Goal: Task Accomplishment & Management: Use online tool/utility

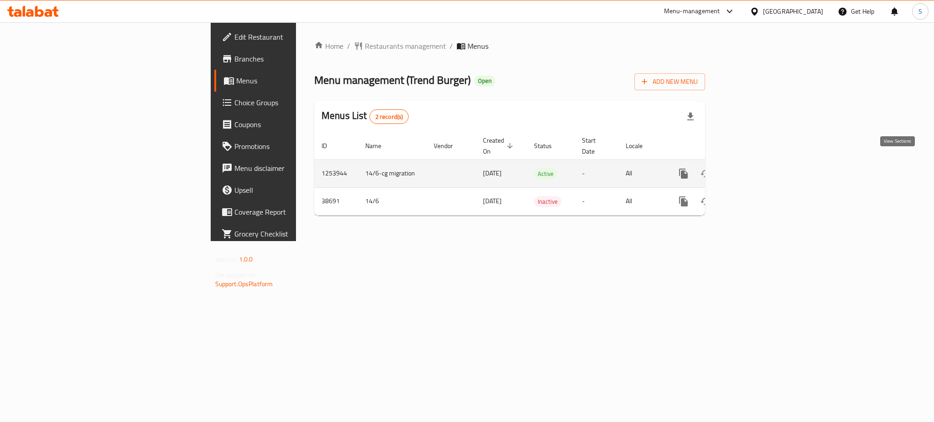
drag, startPoint x: 0, startPoint y: 0, endPoint x: 899, endPoint y: 164, distance: 913.4
click at [753, 170] on icon "enhanced table" at bounding box center [749, 174] width 8 height 8
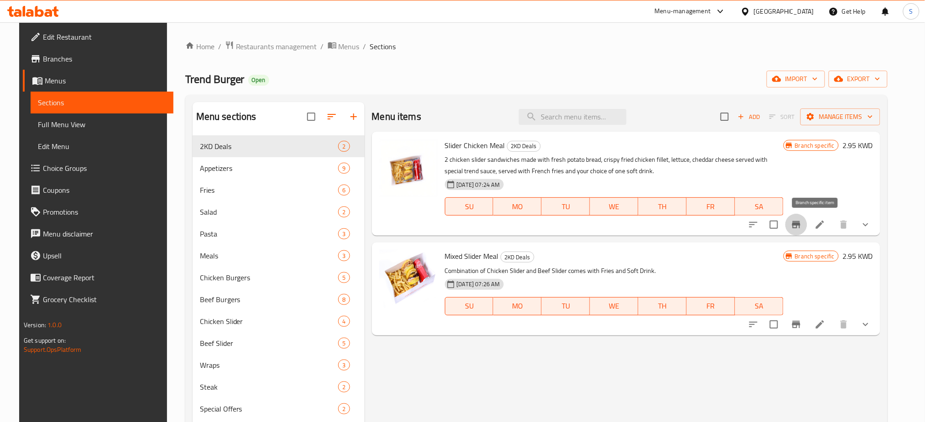
click at [800, 225] on icon "Branch-specific-item" at bounding box center [796, 224] width 8 height 7
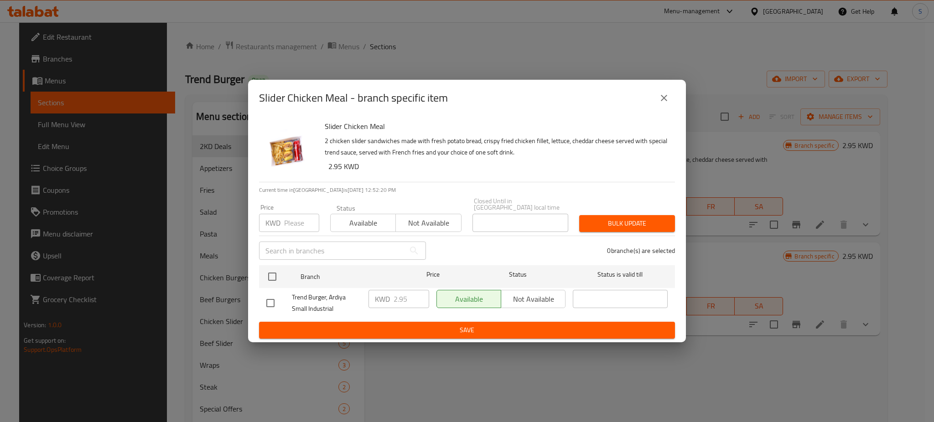
click at [669, 100] on icon "close" at bounding box center [664, 98] width 11 height 11
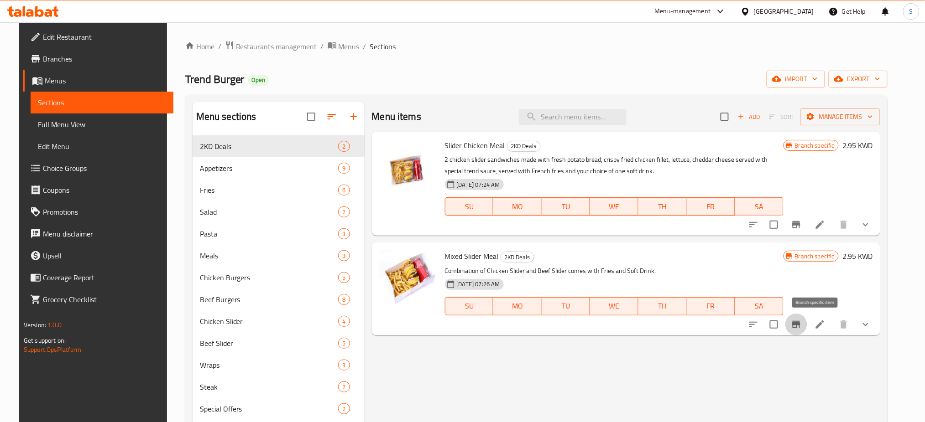
click at [801, 328] on icon "Branch-specific-item" at bounding box center [795, 324] width 11 height 11
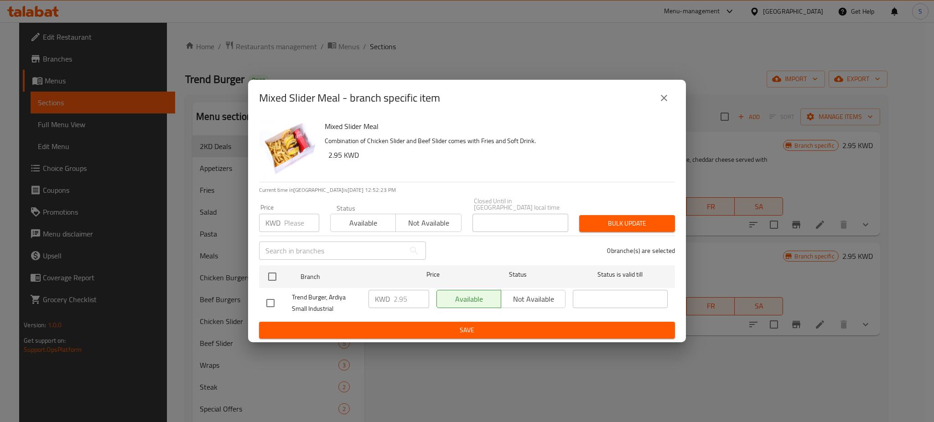
click at [661, 101] on icon "close" at bounding box center [664, 98] width 11 height 11
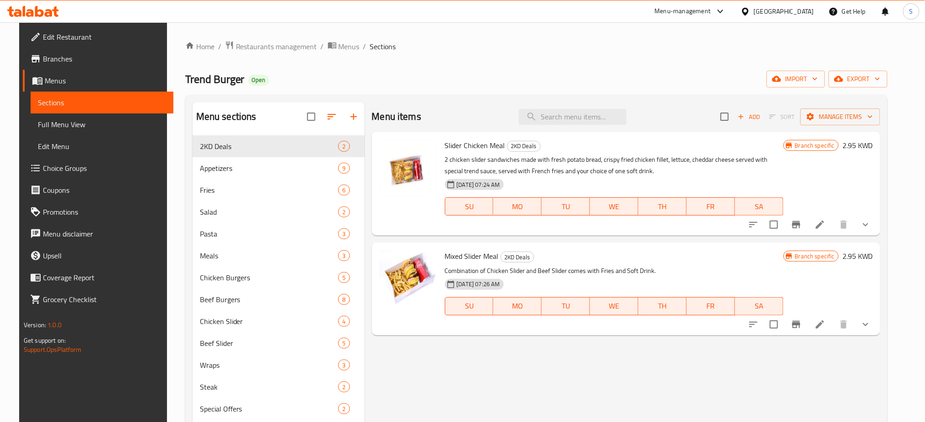
click at [50, 57] on span "Branches" at bounding box center [105, 58] width 124 height 11
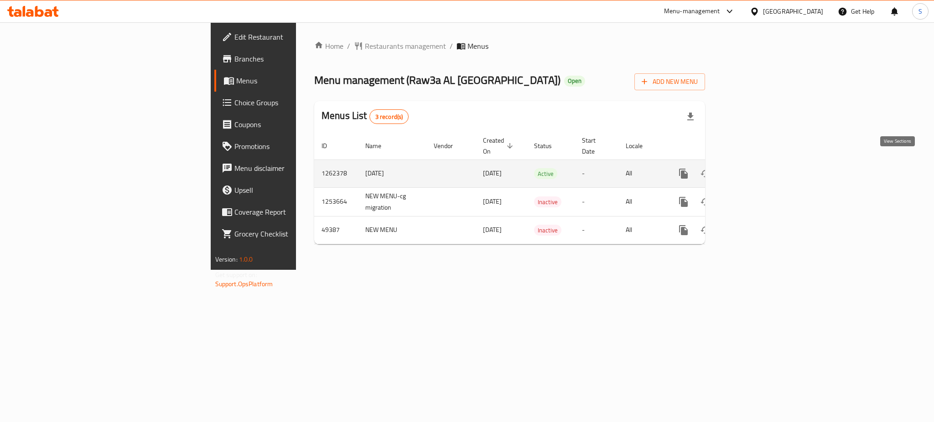
click at [755, 168] on icon "enhanced table" at bounding box center [749, 173] width 11 height 11
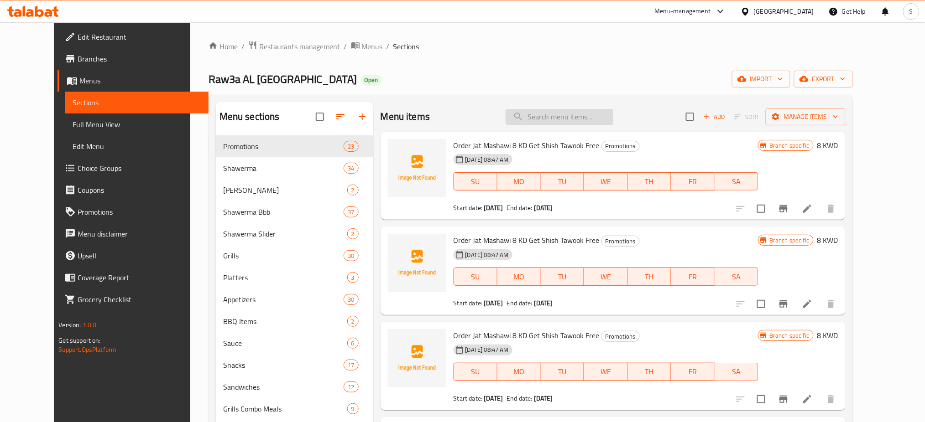
click at [556, 117] on input "search" at bounding box center [559, 117] width 108 height 16
paste input "The Jordanian Chefs"
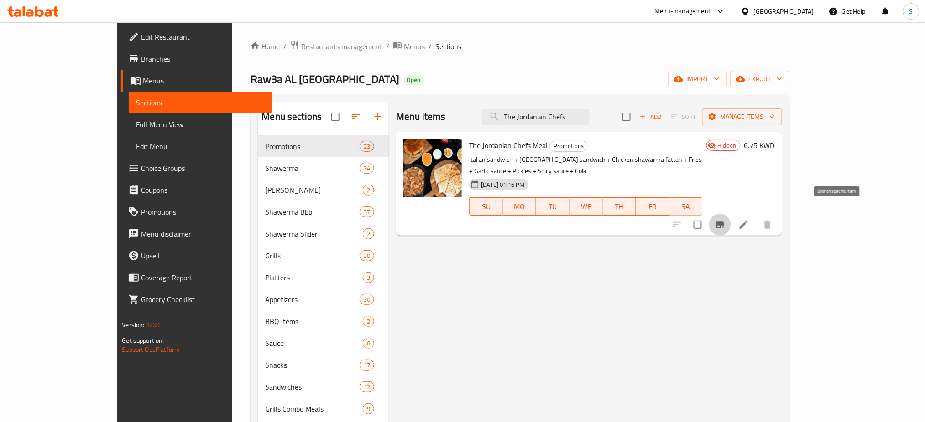
click at [725, 219] on icon "Branch-specific-item" at bounding box center [719, 224] width 11 height 11
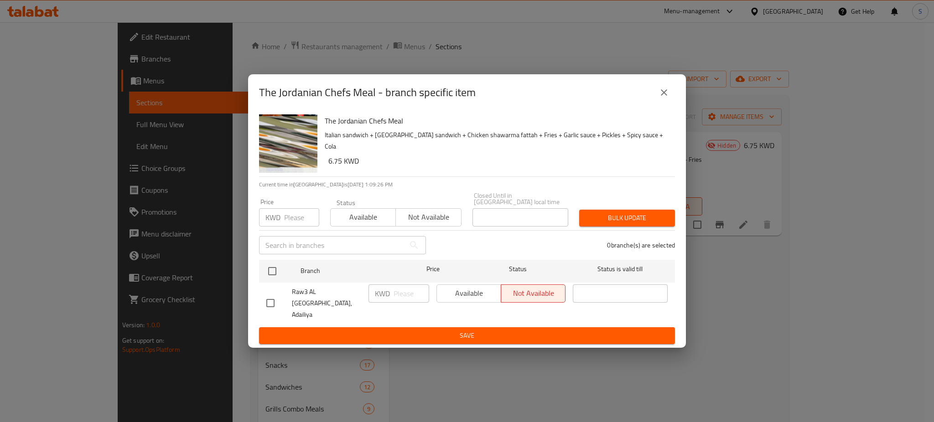
click at [665, 98] on icon "close" at bounding box center [664, 92] width 11 height 11
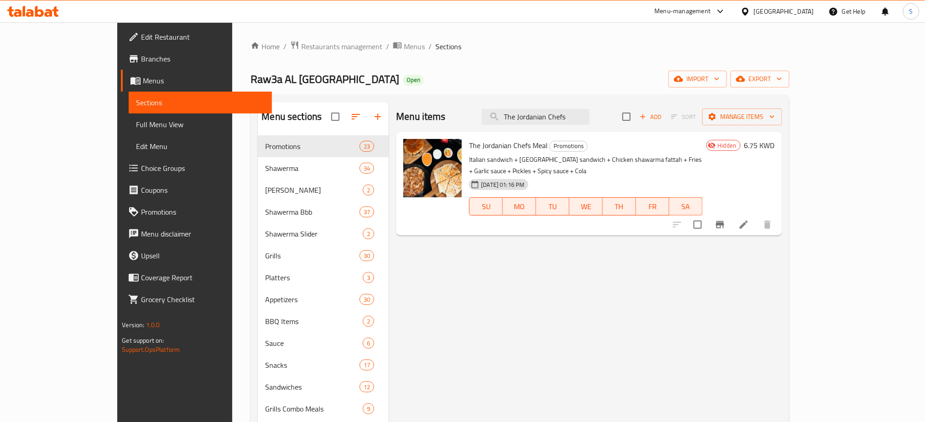
drag, startPoint x: 620, startPoint y: 117, endPoint x: 349, endPoint y: 92, distance: 272.0
click at [349, 93] on div "Home / Restaurants management / Menus / Sections Raw3a AL Turkey Open import ex…" at bounding box center [519, 286] width 538 height 491
paste input "Small Chicken Meal"
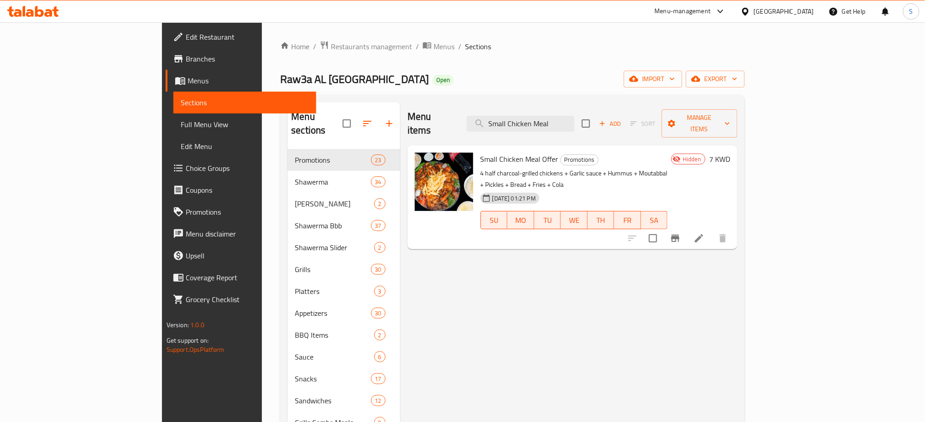
drag, startPoint x: 613, startPoint y: 118, endPoint x: 409, endPoint y: 107, distance: 204.2
click at [409, 107] on div "Menu items Small Chicken Meal Add Sort Manage items" at bounding box center [572, 123] width 330 height 43
paste input "The Jordanian Chefs Meal"
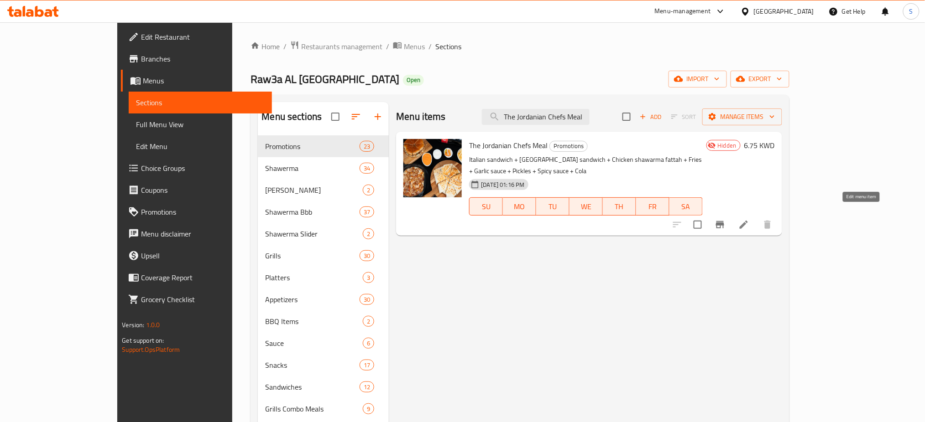
type input "The Jordanian Chefs Meal"
click at [749, 219] on icon at bounding box center [743, 224] width 11 height 11
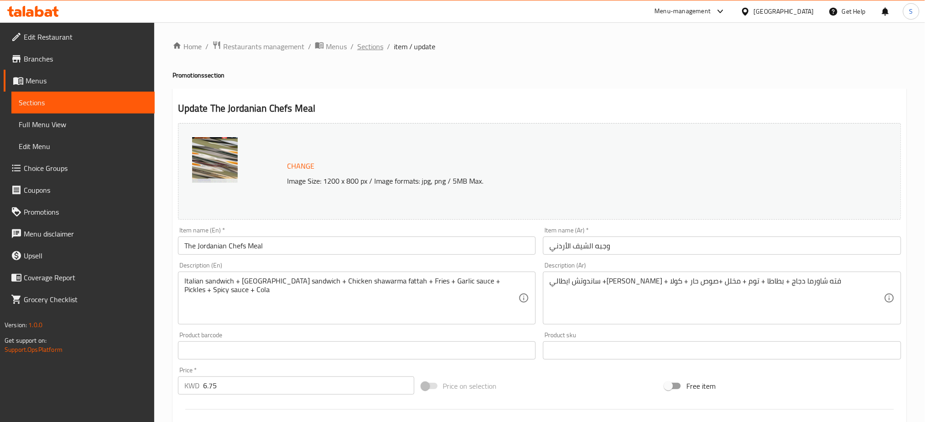
click at [360, 47] on span "Sections" at bounding box center [370, 46] width 26 height 11
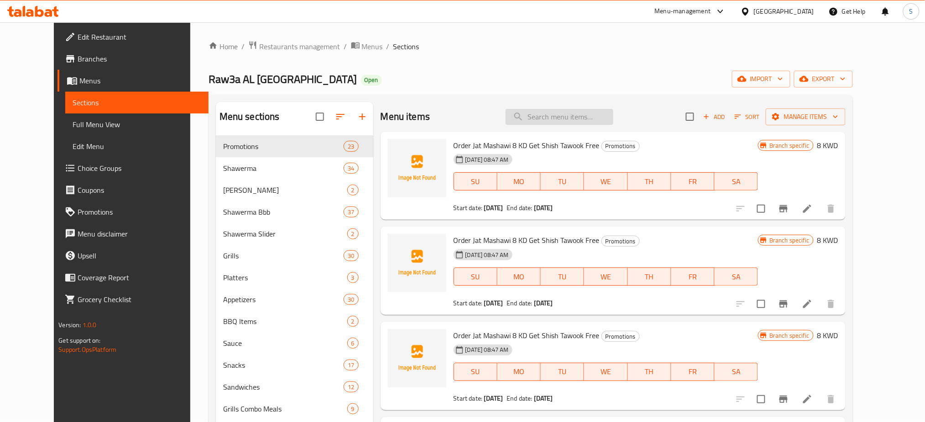
click at [580, 120] on input "search" at bounding box center [559, 117] width 108 height 16
paste input "Small Chicken Meal Offer"
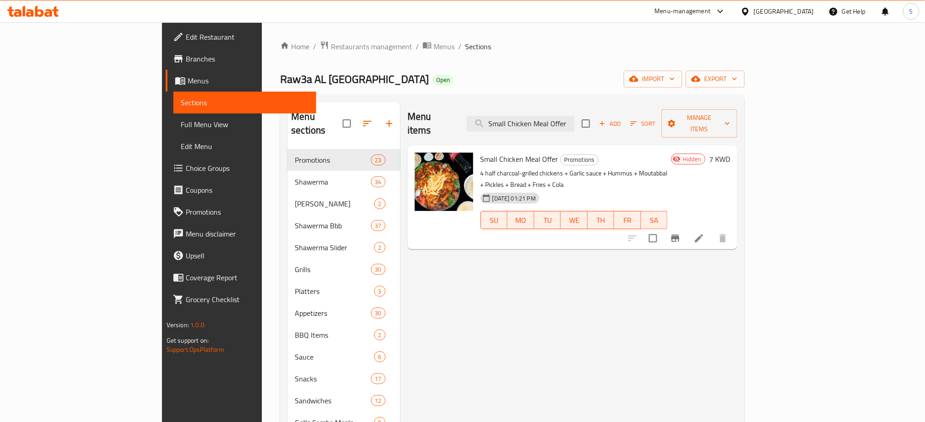
type input "Small Chicken Meal Offer"
click at [712, 230] on li at bounding box center [699, 238] width 26 height 16
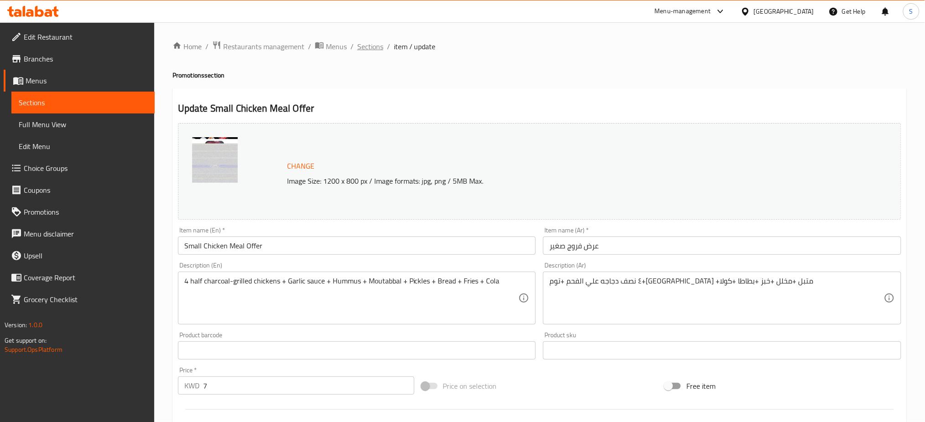
click at [365, 48] on span "Sections" at bounding box center [370, 46] width 26 height 11
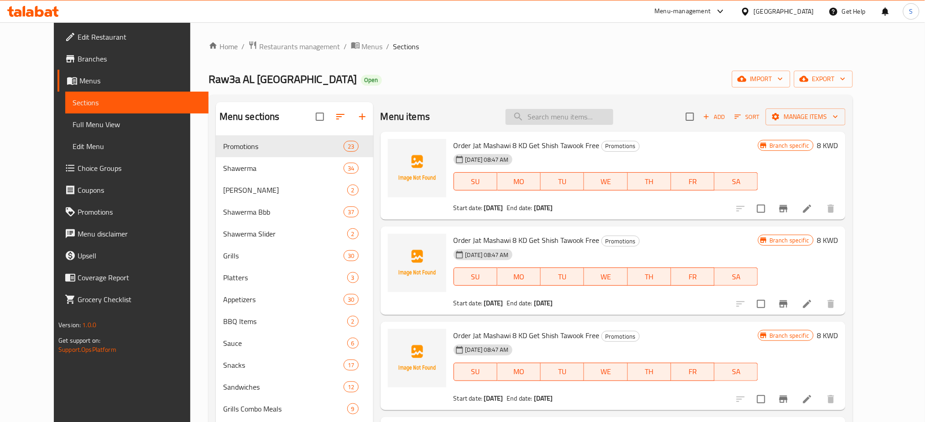
click at [573, 115] on input "search" at bounding box center [559, 117] width 108 height 16
paste input "raw3a Sandwich Box 9.5KD to 7KD"
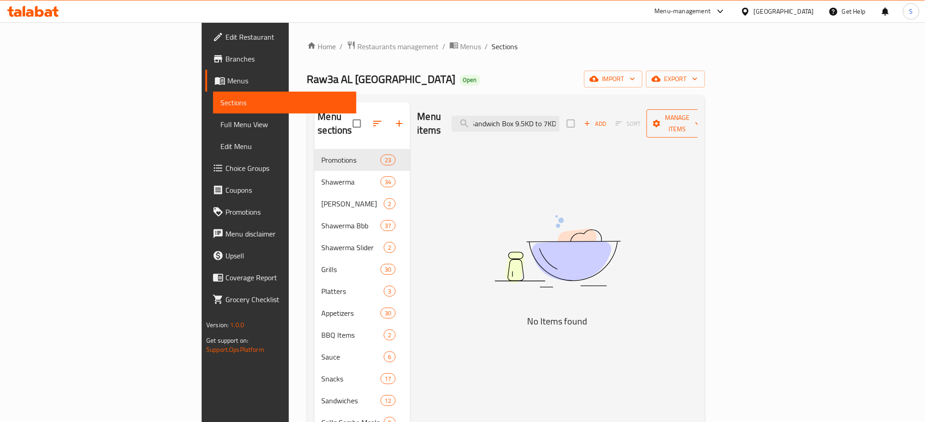
drag, startPoint x: 587, startPoint y: 117, endPoint x: 867, endPoint y: 120, distance: 279.2
click at [697, 120] on div "Menu items raw3a Sandwich Box 9.5KD to 7KD Add Sort Manage items" at bounding box center [557, 123] width 280 height 43
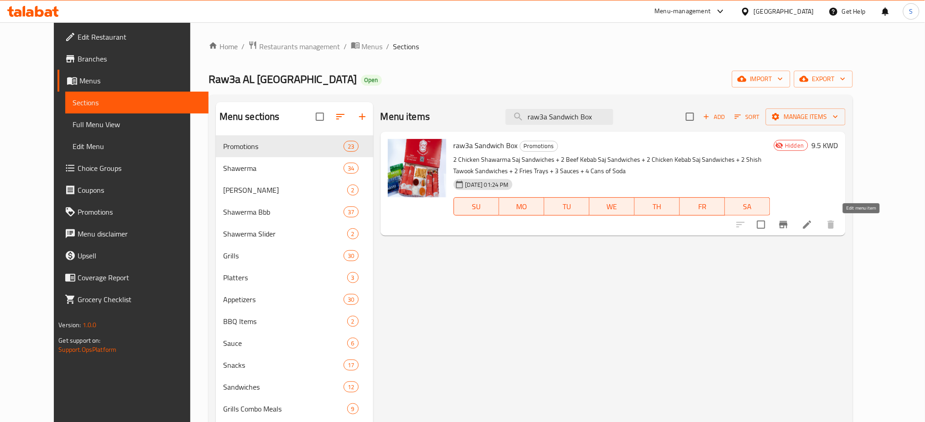
type input "raw3a Sandwich Box"
click at [811, 229] on icon at bounding box center [807, 225] width 8 height 8
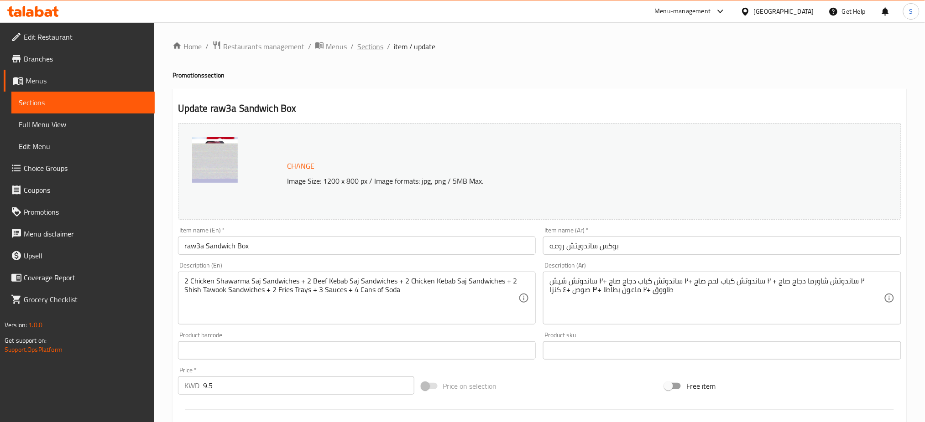
click at [373, 47] on span "Sections" at bounding box center [370, 46] width 26 height 11
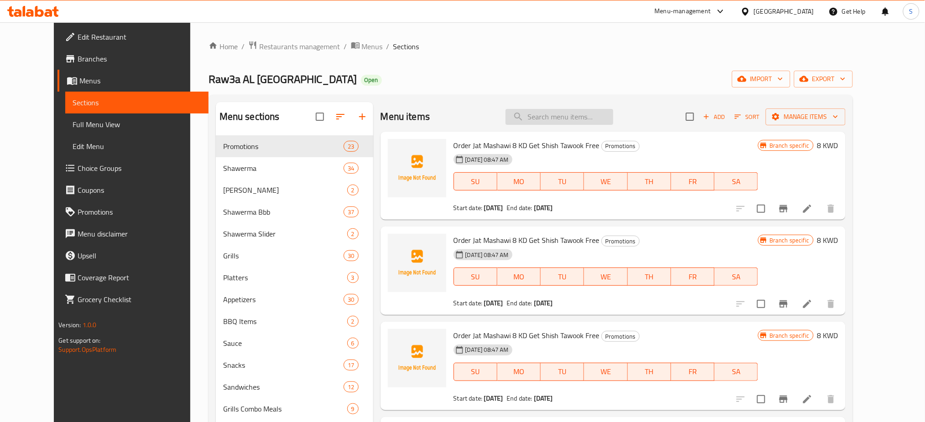
click at [556, 115] on input "search" at bounding box center [559, 117] width 108 height 16
paste input "Large Chicken Meal Offer"
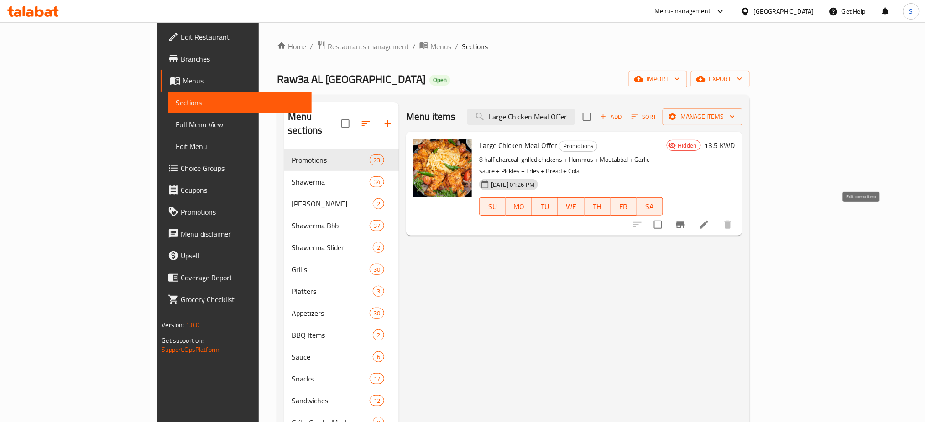
type input "Large Chicken Meal Offer"
click at [708, 221] on icon at bounding box center [704, 225] width 8 height 8
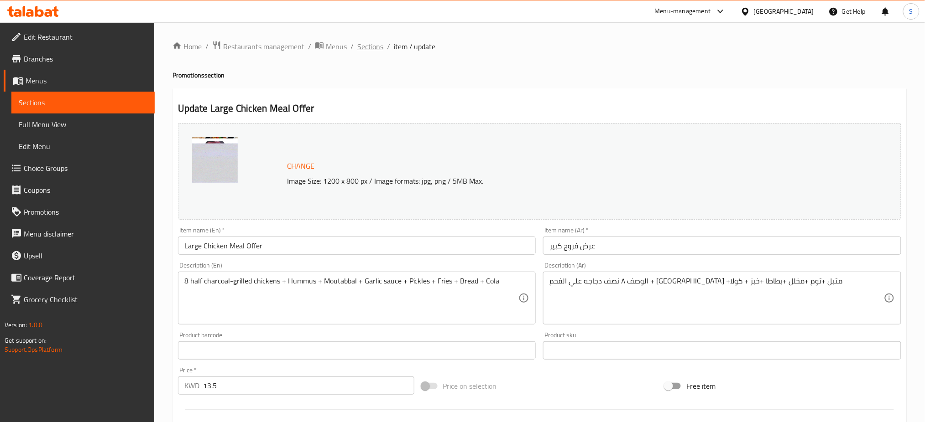
click at [371, 46] on span "Sections" at bounding box center [370, 46] width 26 height 11
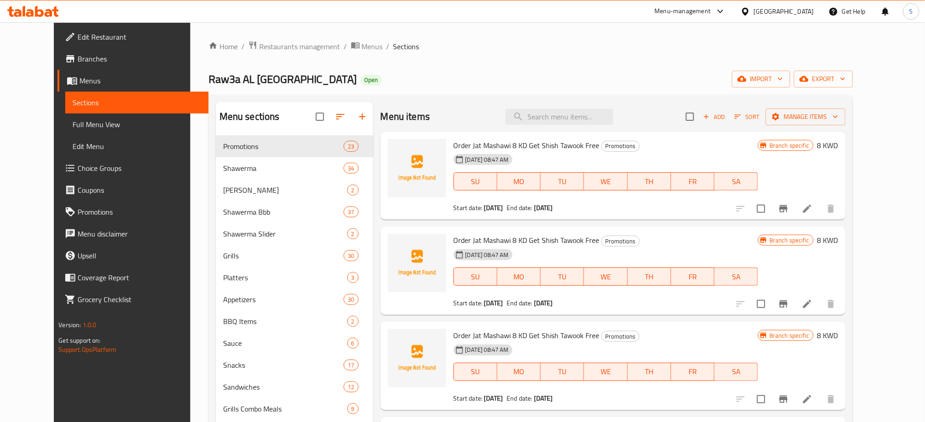
click at [572, 127] on div "Menu items Add Sort Manage items" at bounding box center [612, 117] width 465 height 30
click at [572, 119] on input "search" at bounding box center [559, 117] width 108 height 16
paste input "Mixed Grill Platter"
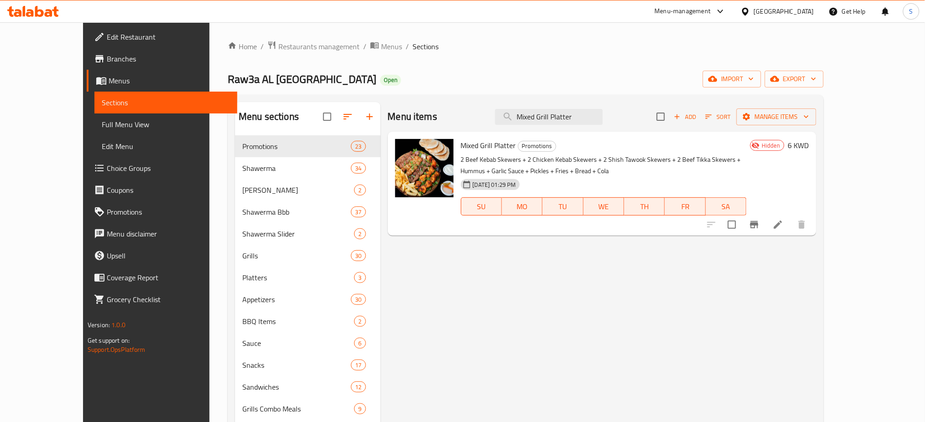
type input "Mixed Grill Platter"
click at [783, 230] on icon at bounding box center [777, 224] width 11 height 11
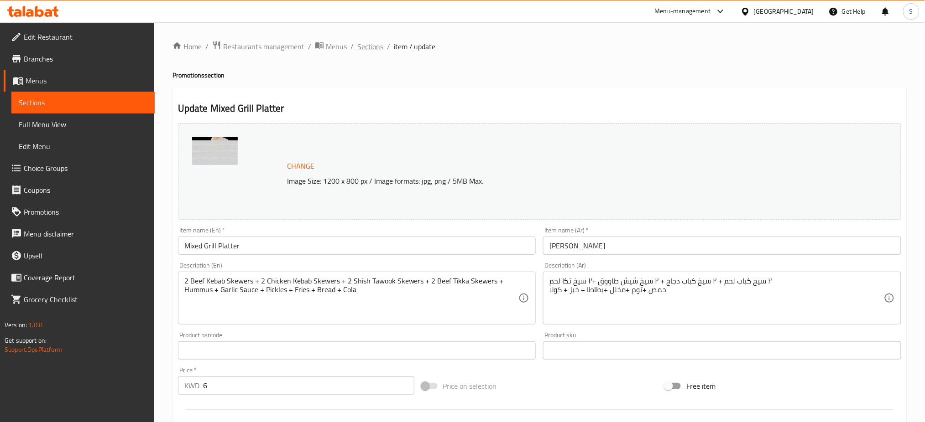
click at [363, 44] on span "Sections" at bounding box center [370, 46] width 26 height 11
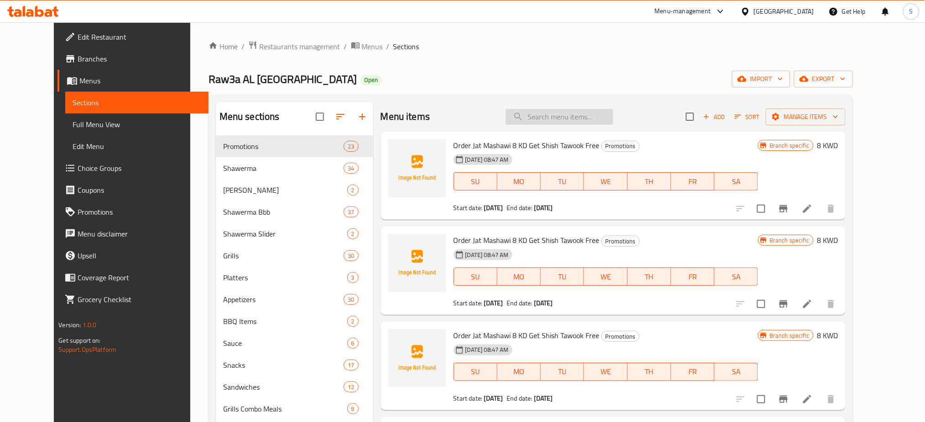
click at [555, 114] on input "search" at bounding box center [559, 117] width 108 height 16
paste input "Family Saver Meal"
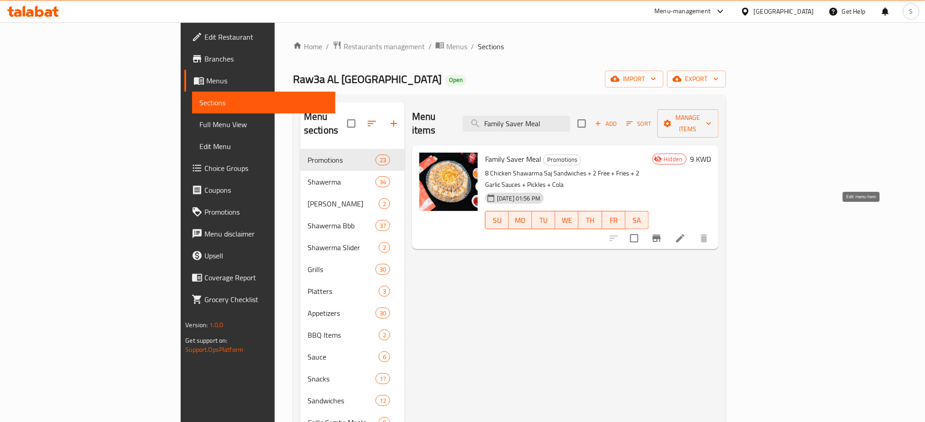
type input "Family Saver Meal"
click at [684, 234] on icon at bounding box center [680, 238] width 8 height 8
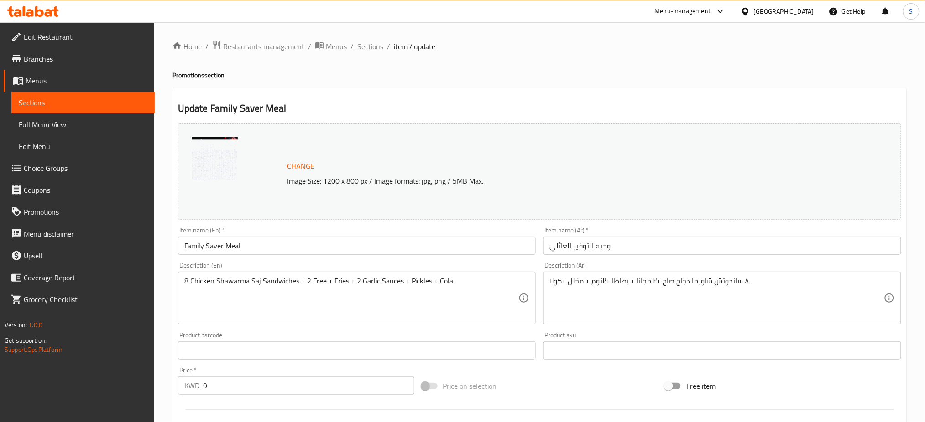
click at [373, 51] on span "Sections" at bounding box center [370, 46] width 26 height 11
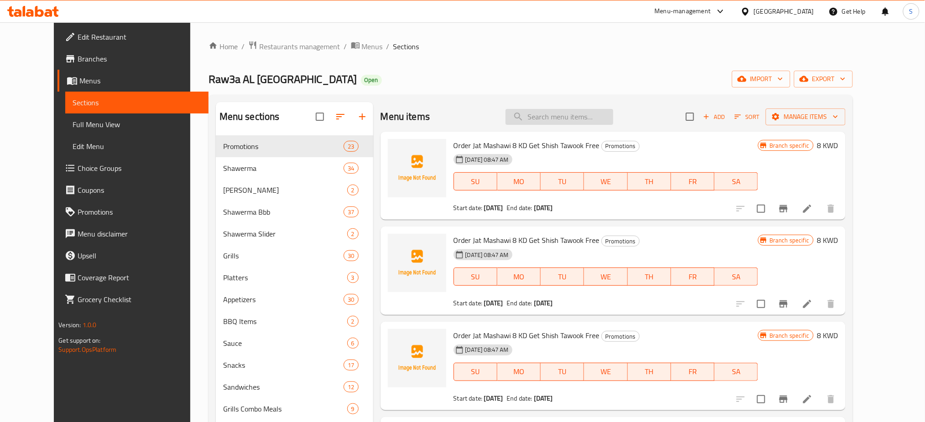
click at [542, 114] on input "search" at bounding box center [559, 117] width 108 height 16
paste input "Buy two meals and get the third one free"
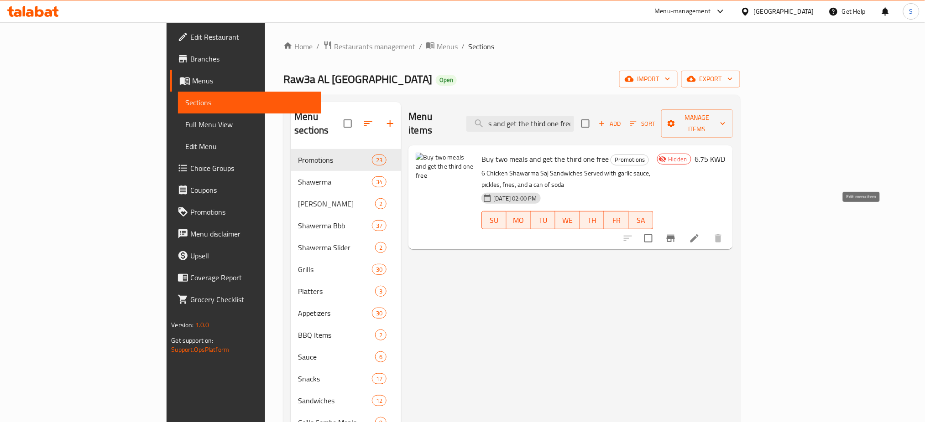
type input "Buy two meals and get the third one free"
click at [700, 233] on icon at bounding box center [694, 238] width 11 height 11
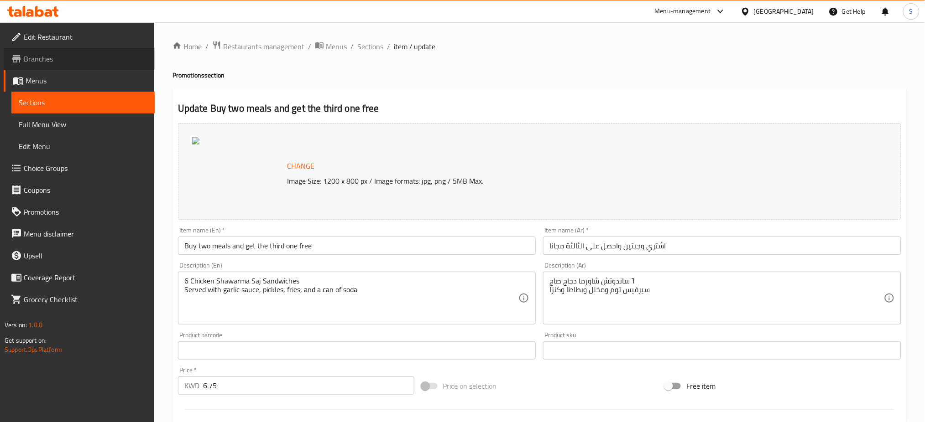
click at [45, 55] on span "Branches" at bounding box center [86, 58] width 124 height 11
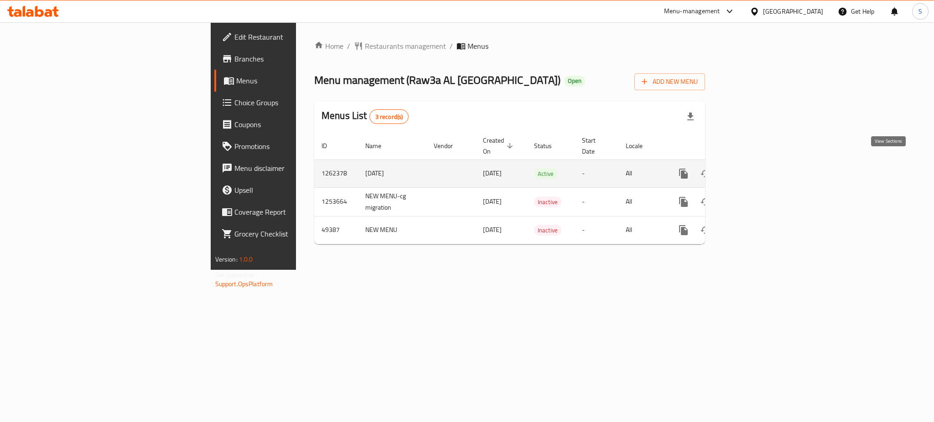
click at [755, 168] on icon "enhanced table" at bounding box center [749, 173] width 11 height 11
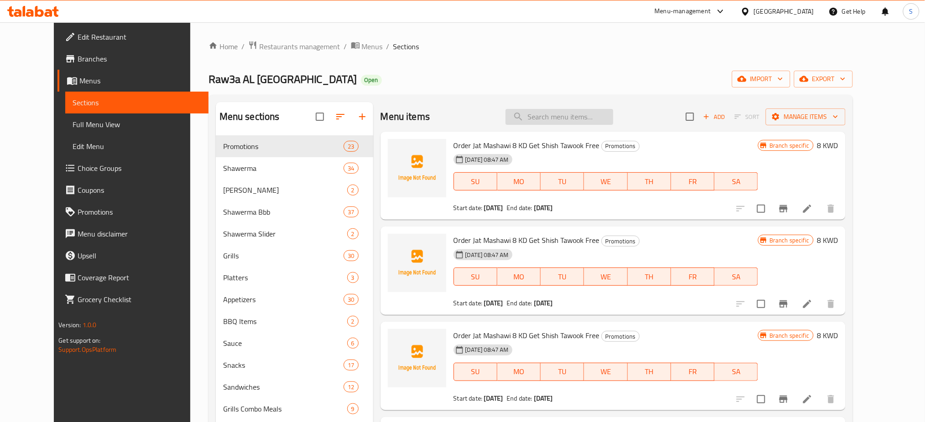
click at [562, 118] on input "search" at bounding box center [559, 117] width 108 height 16
paste input "The Jordanian Chefs Meal"
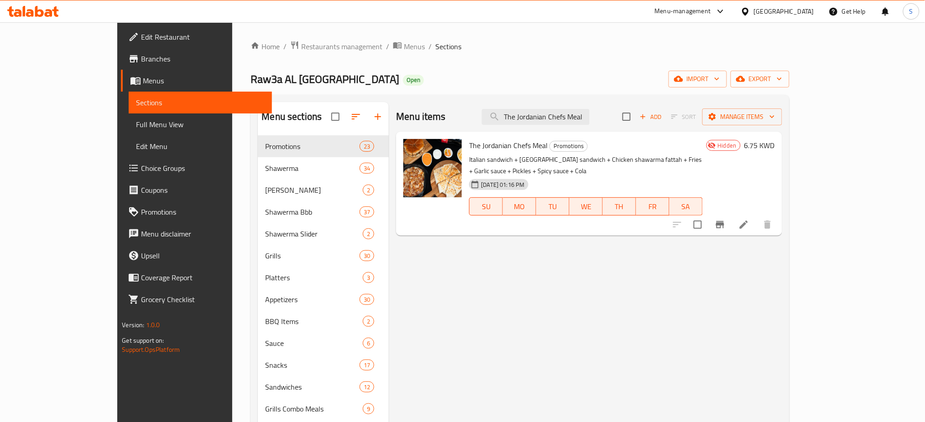
type input "The Jordanian Chefs Meal"
click at [749, 219] on icon at bounding box center [743, 224] width 11 height 11
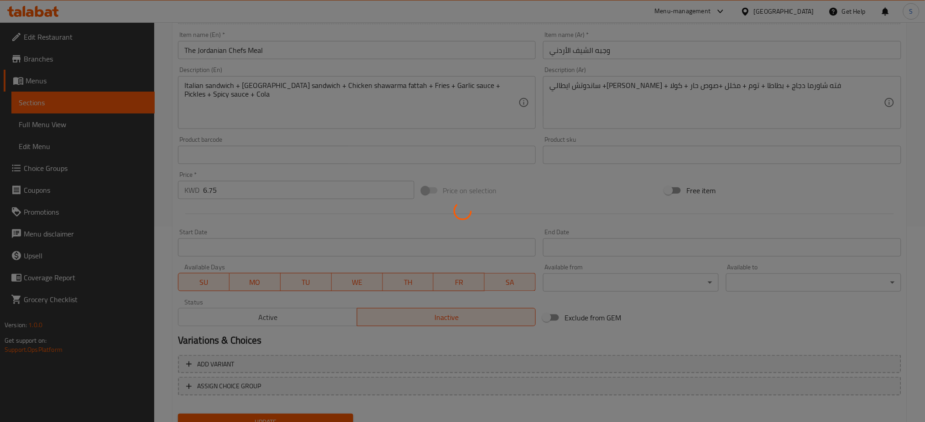
scroll to position [220, 0]
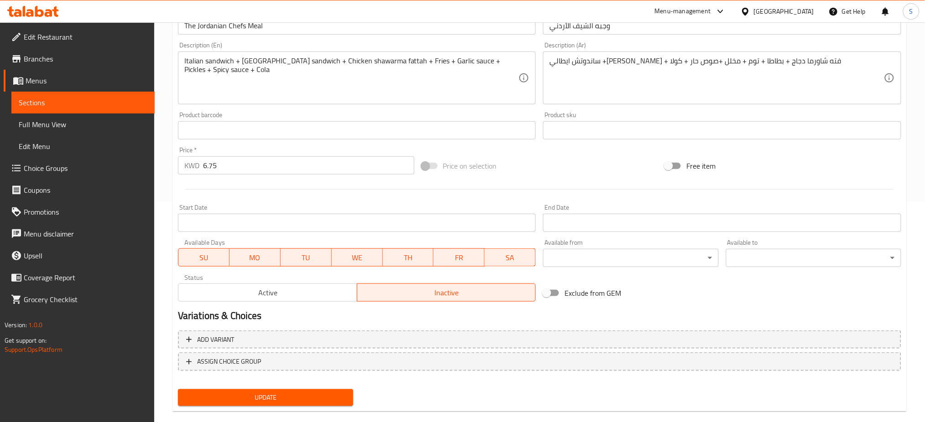
click at [333, 296] on span "Active" at bounding box center [267, 292] width 171 height 13
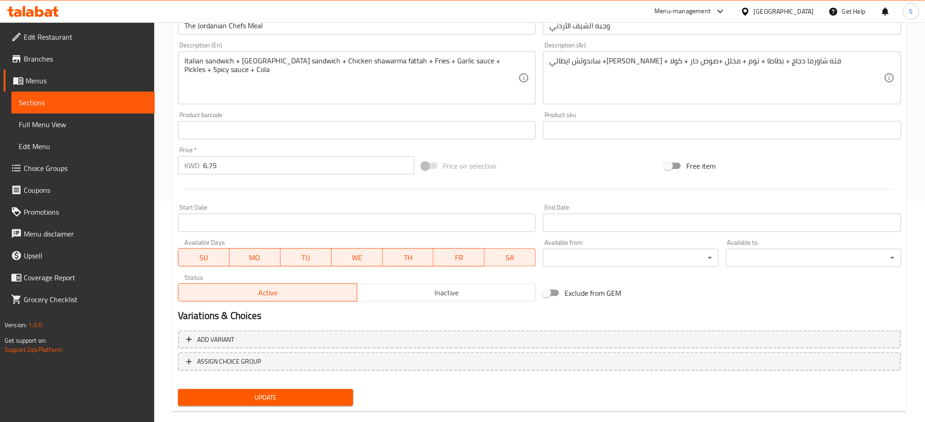
drag, startPoint x: 333, startPoint y: 396, endPoint x: 339, endPoint y: 393, distance: 6.9
click at [338, 393] on span "Update" at bounding box center [265, 397] width 161 height 11
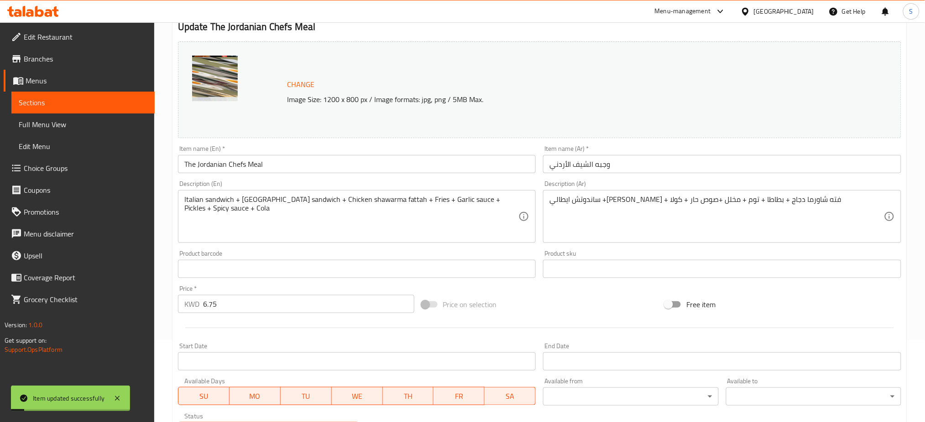
scroll to position [0, 0]
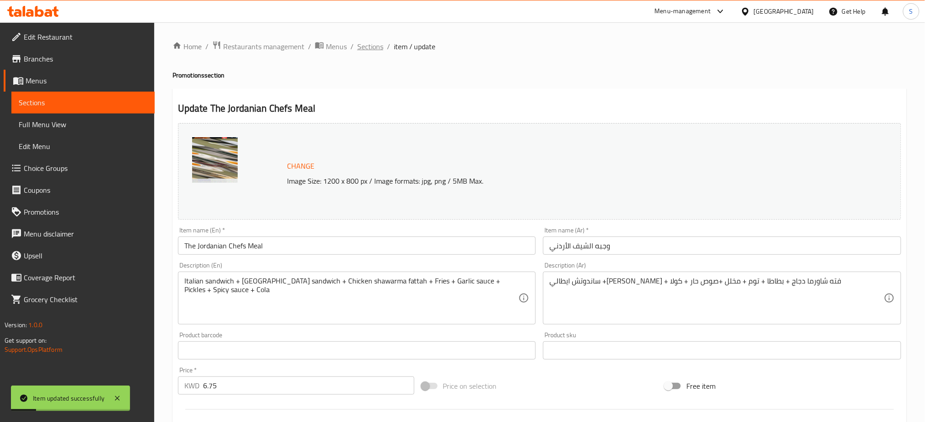
click at [370, 46] on span "Sections" at bounding box center [370, 46] width 26 height 11
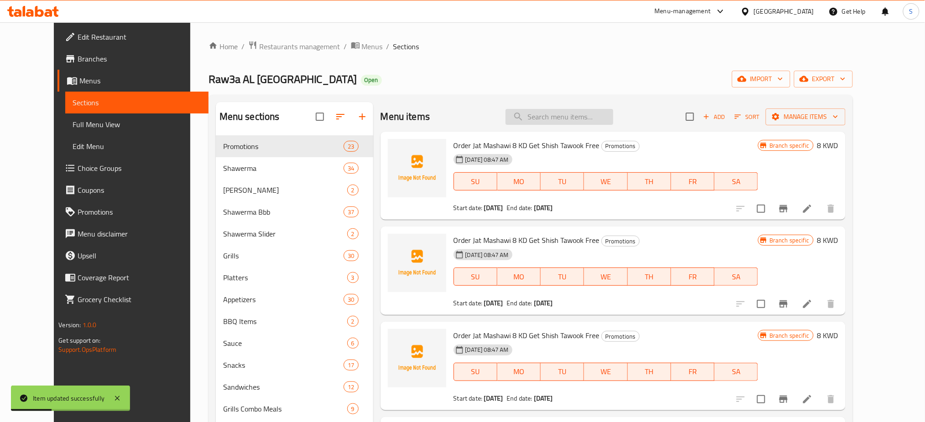
click at [587, 116] on input "search" at bounding box center [559, 117] width 108 height 16
paste input "The Jordanian Chefs Meal"
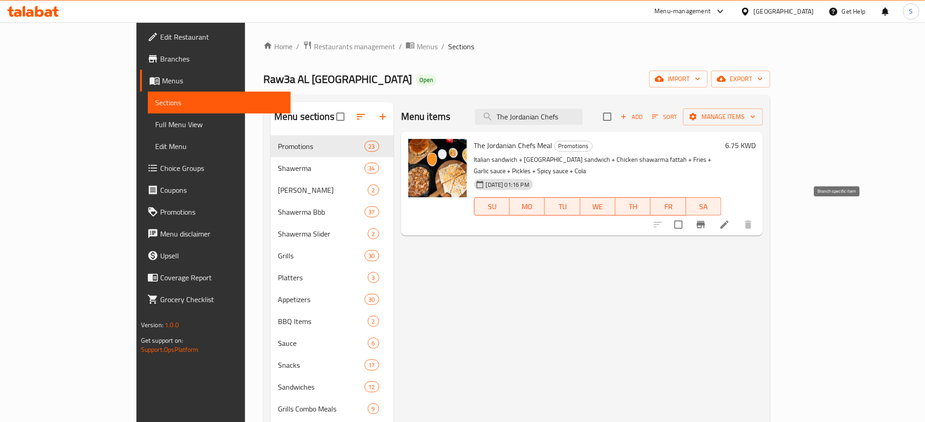
click at [712, 218] on button "Branch-specific-item" at bounding box center [701, 225] width 22 height 22
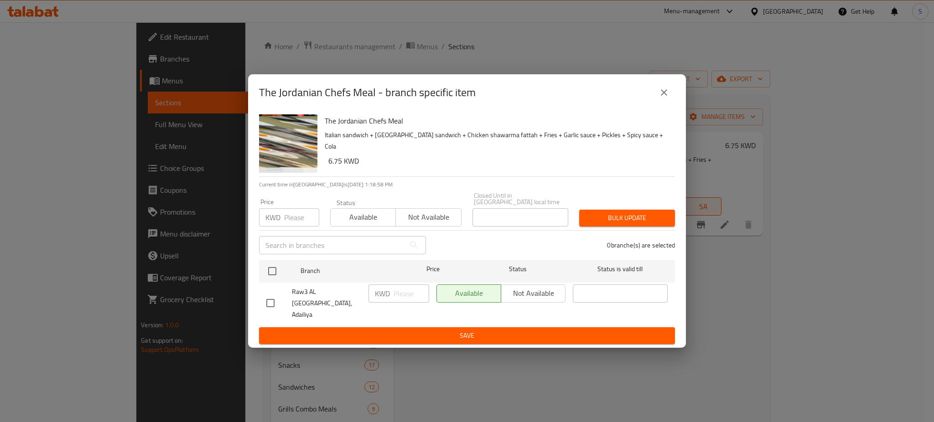
click at [666, 98] on icon "close" at bounding box center [664, 92] width 11 height 11
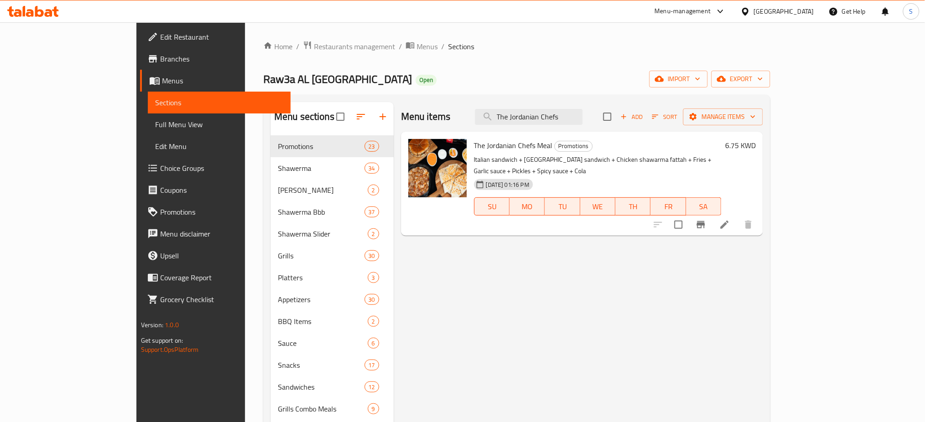
drag, startPoint x: 629, startPoint y: 116, endPoint x: 350, endPoint y: 91, distance: 279.4
click at [362, 91] on div "Home / Restaurants management / Menus / Sections Raw3a AL [GEOGRAPHIC_DATA] Ope…" at bounding box center [516, 286] width 507 height 491
paste input "Small Chicken Meal Offer"
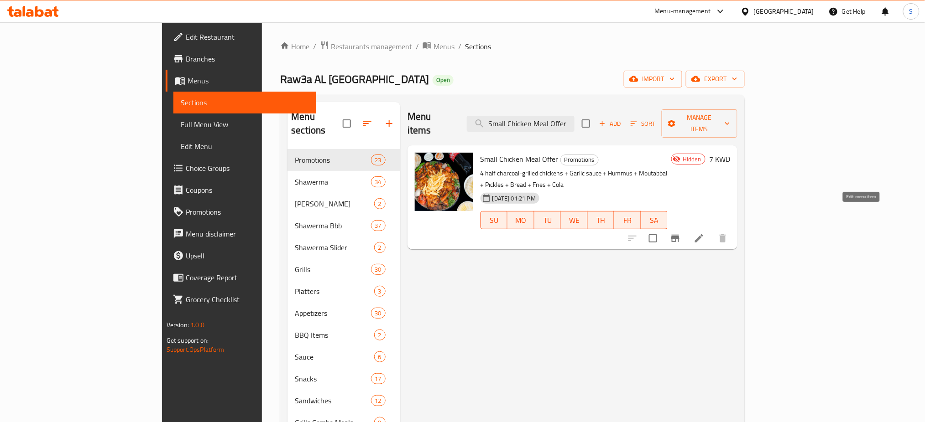
type input "Small Chicken Meal Offer"
click at [703, 234] on icon at bounding box center [699, 238] width 8 height 8
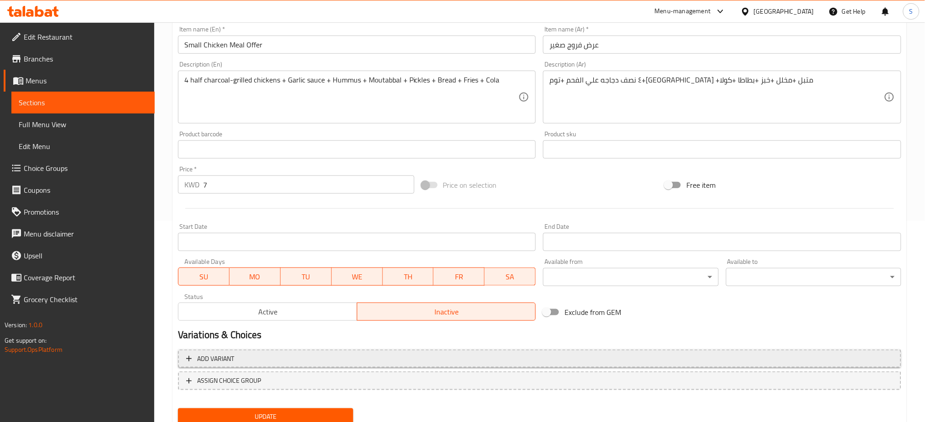
scroll to position [234, 0]
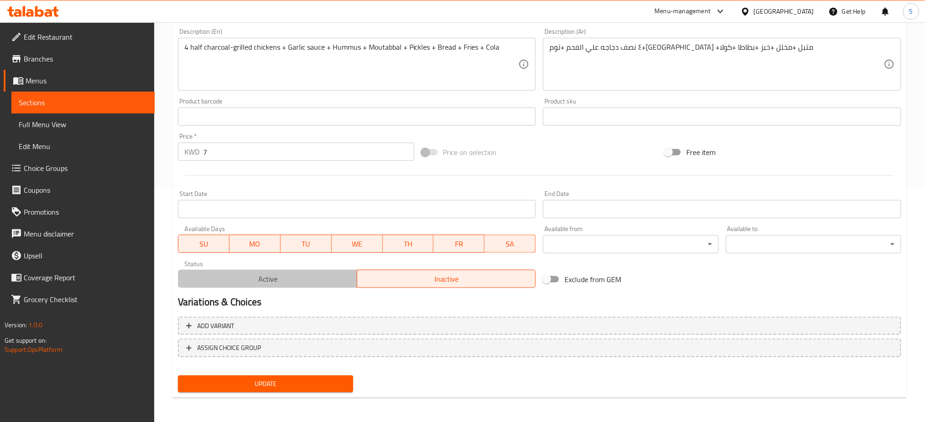
click at [317, 279] on span "Active" at bounding box center [267, 279] width 171 height 13
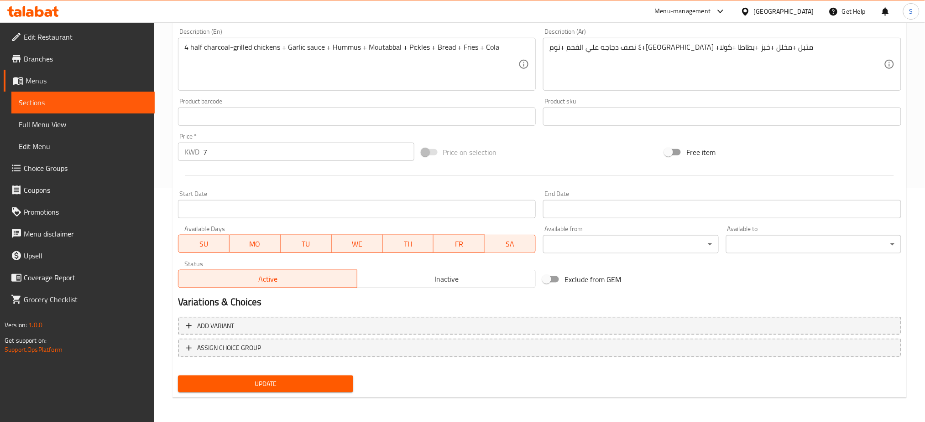
click at [315, 381] on span "Update" at bounding box center [265, 384] width 161 height 11
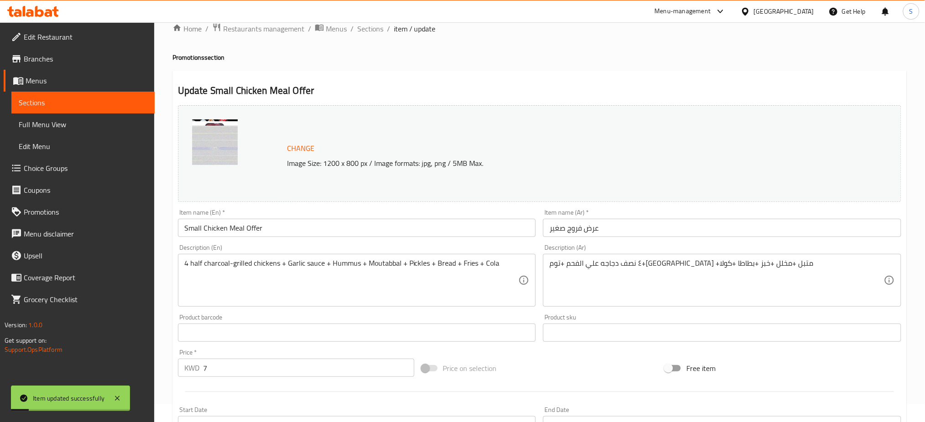
scroll to position [0, 0]
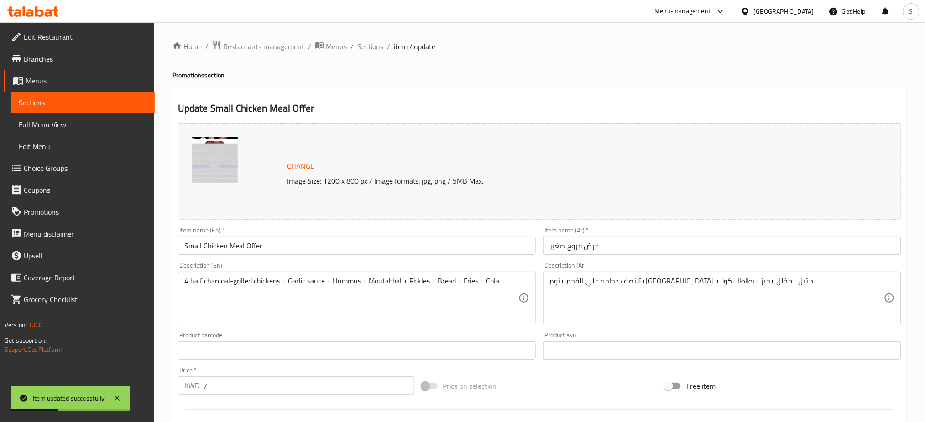
click at [369, 44] on span "Sections" at bounding box center [370, 46] width 26 height 11
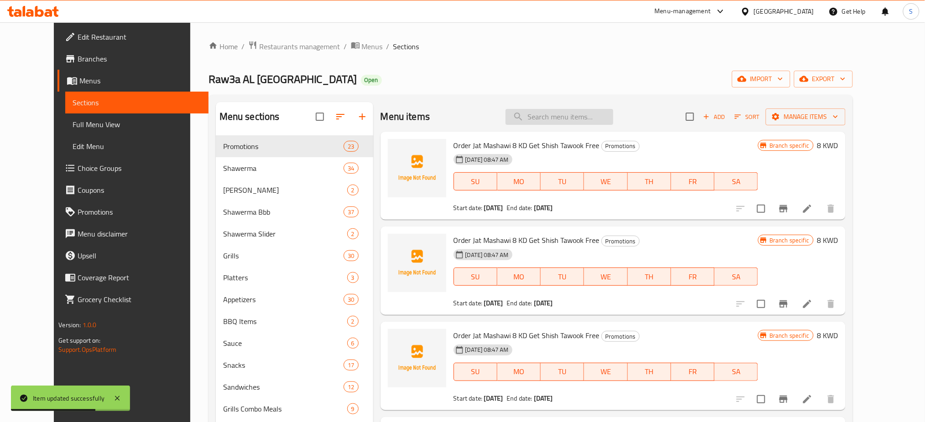
click at [585, 115] on input "search" at bounding box center [559, 117] width 108 height 16
paste input "raw3a Sandwich Box"
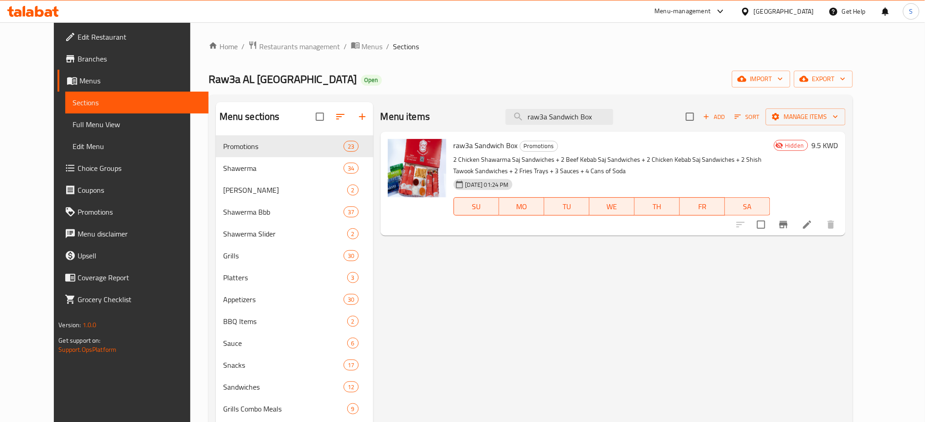
type input "raw3a Sandwich Box"
click at [812, 224] on icon at bounding box center [806, 224] width 11 height 11
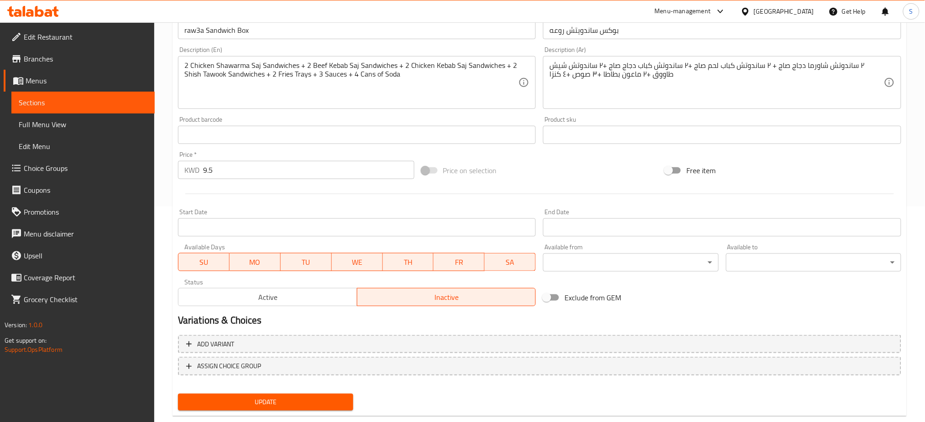
scroll to position [234, 0]
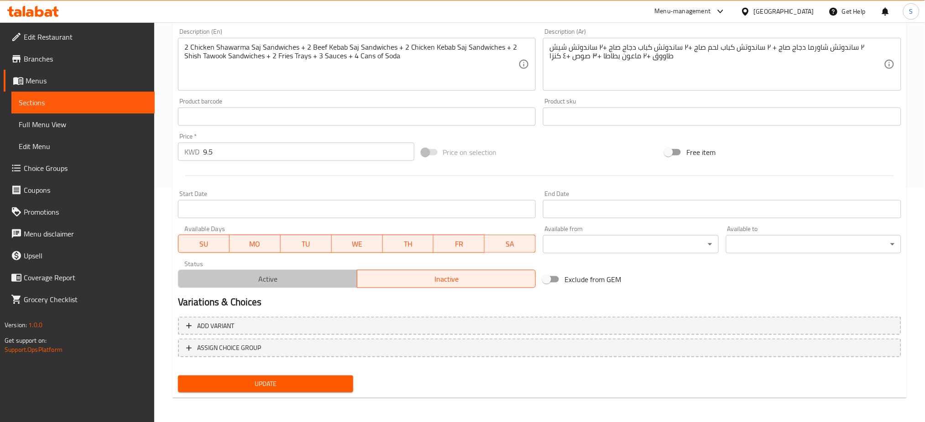
click at [274, 283] on span "Active" at bounding box center [267, 279] width 171 height 13
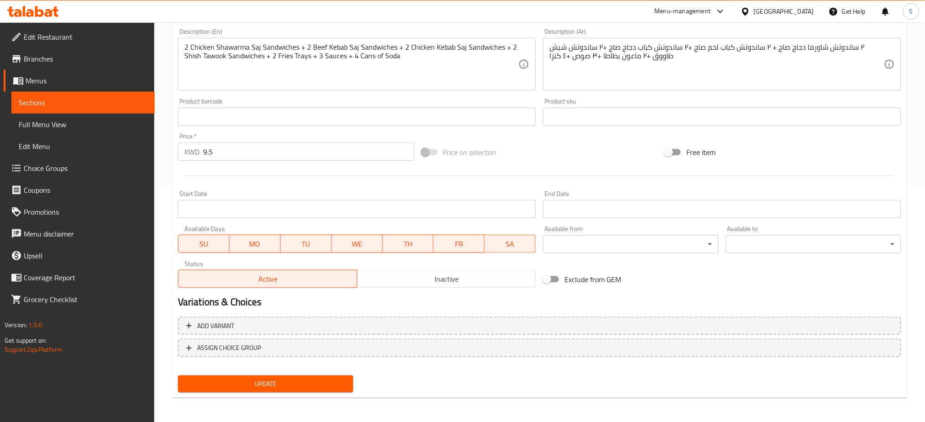
click at [301, 387] on span "Update" at bounding box center [265, 384] width 161 height 11
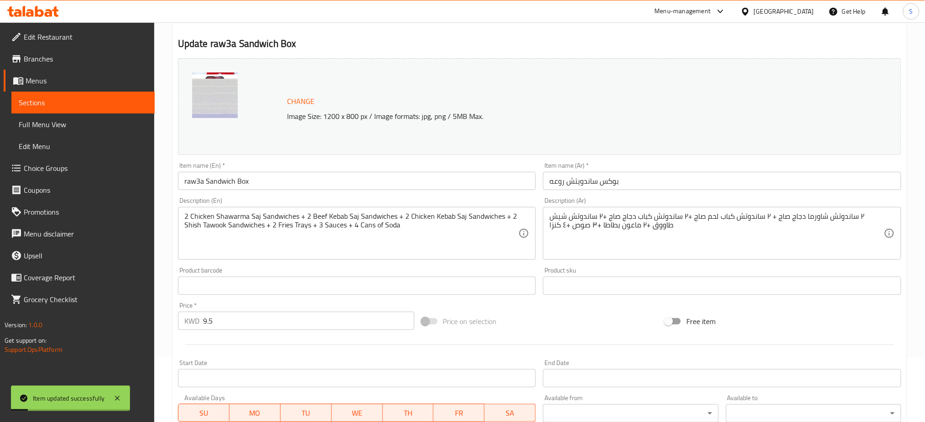
scroll to position [0, 0]
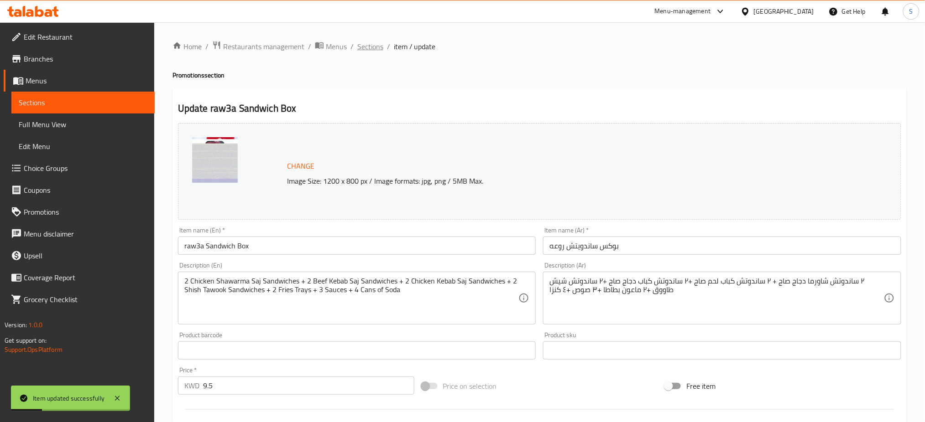
click at [369, 41] on span "Sections" at bounding box center [370, 46] width 26 height 11
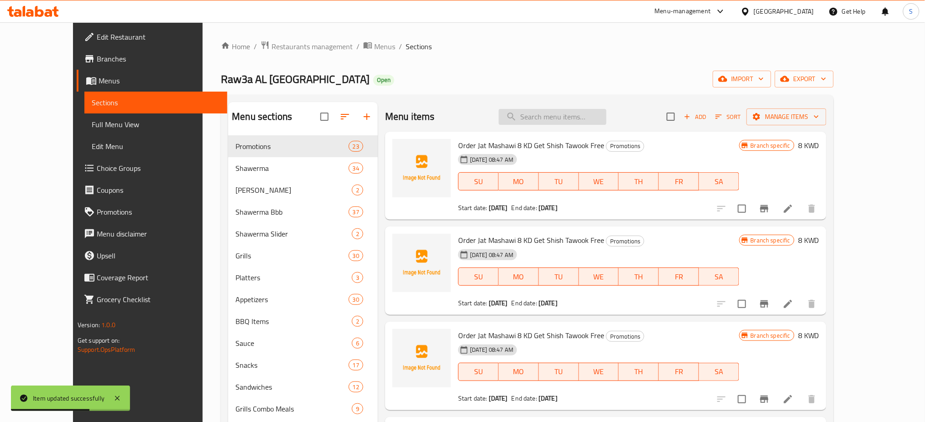
click at [588, 116] on input "search" at bounding box center [553, 117] width 108 height 16
paste input "Large Chicken Meal Offer"
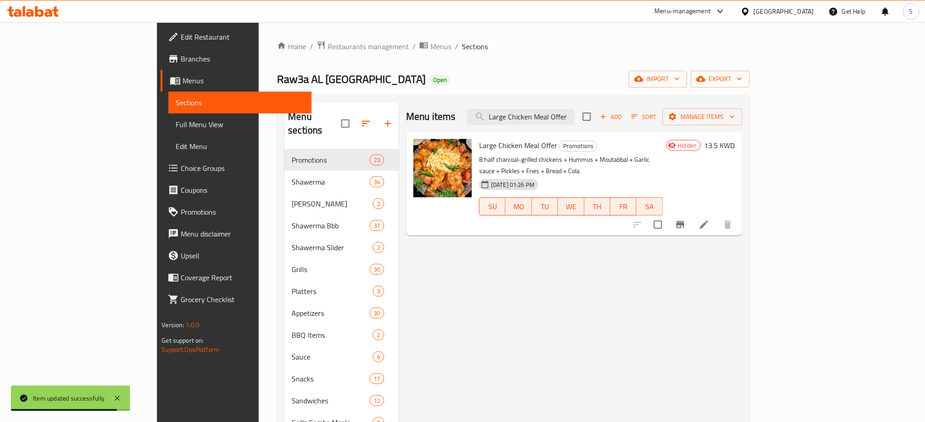
type input "Large Chicken Meal Offer"
click at [709, 219] on icon at bounding box center [703, 224] width 11 height 11
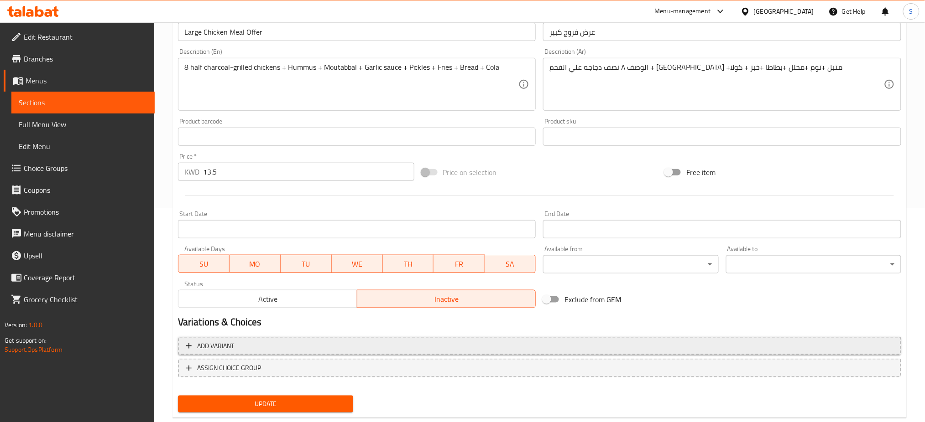
scroll to position [234, 0]
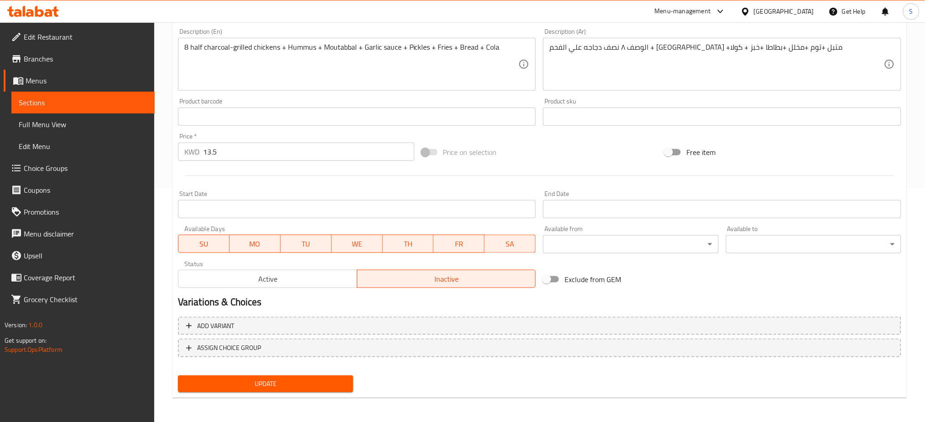
click at [297, 277] on span "Active" at bounding box center [267, 279] width 171 height 13
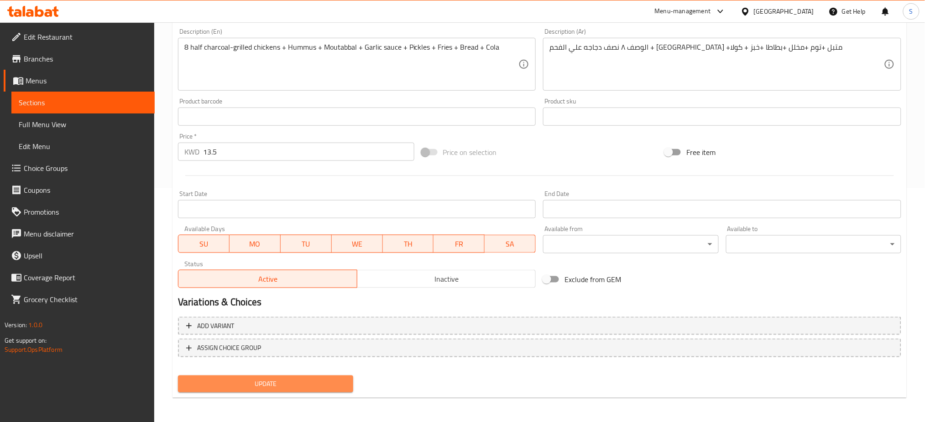
click at [312, 377] on button "Update" at bounding box center [265, 384] width 175 height 17
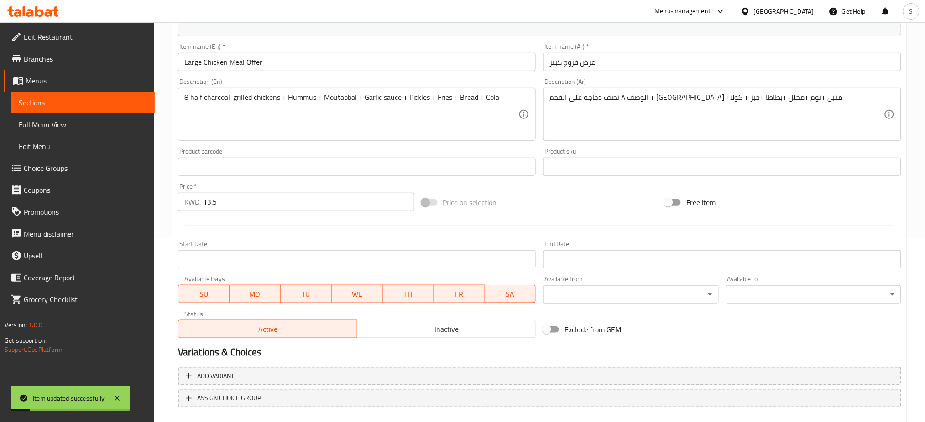
scroll to position [0, 0]
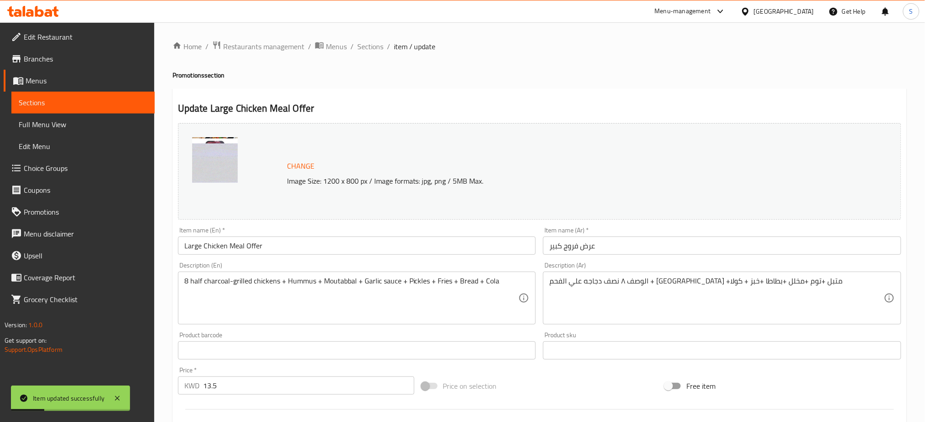
drag, startPoint x: 359, startPoint y: 50, endPoint x: 324, endPoint y: 14, distance: 49.7
click at [359, 49] on span "Sections" at bounding box center [370, 46] width 26 height 11
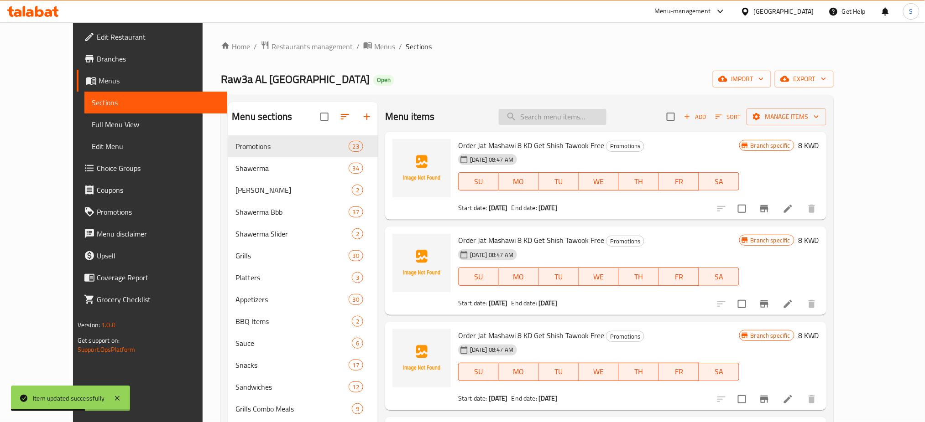
click at [563, 114] on input "search" at bounding box center [553, 117] width 108 height 16
paste input "Mixed Grill Platter"
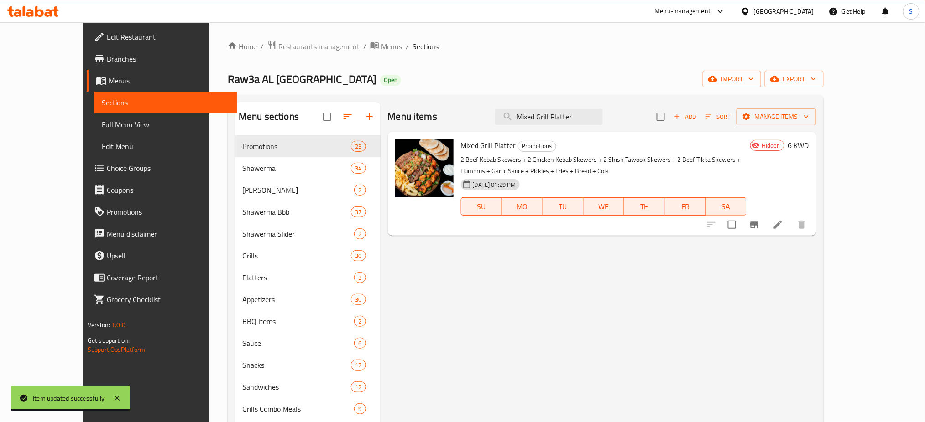
type input "Mixed Grill Platter"
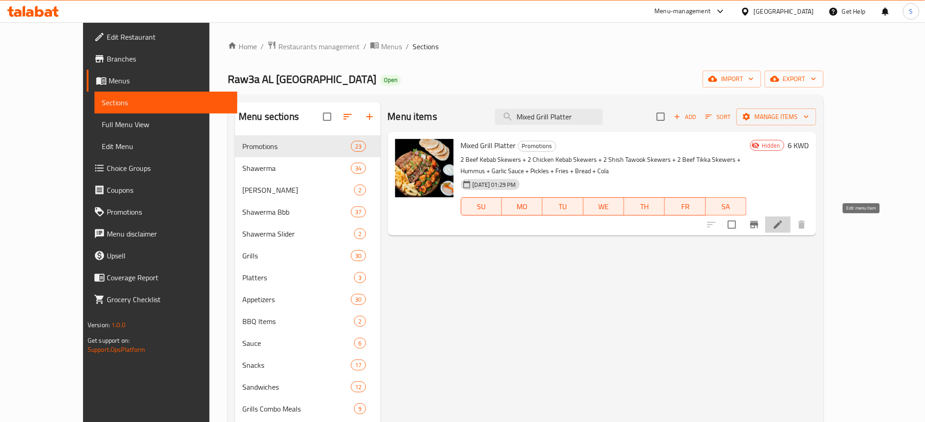
click at [783, 229] on icon at bounding box center [777, 224] width 11 height 11
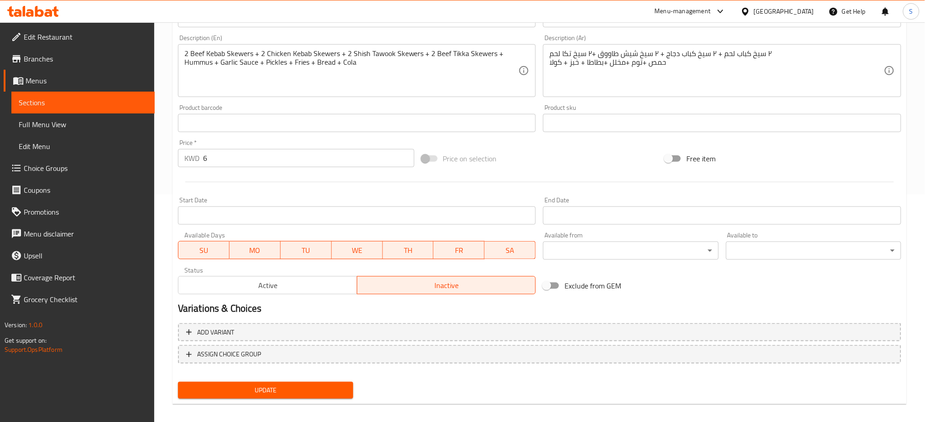
scroll to position [234, 0]
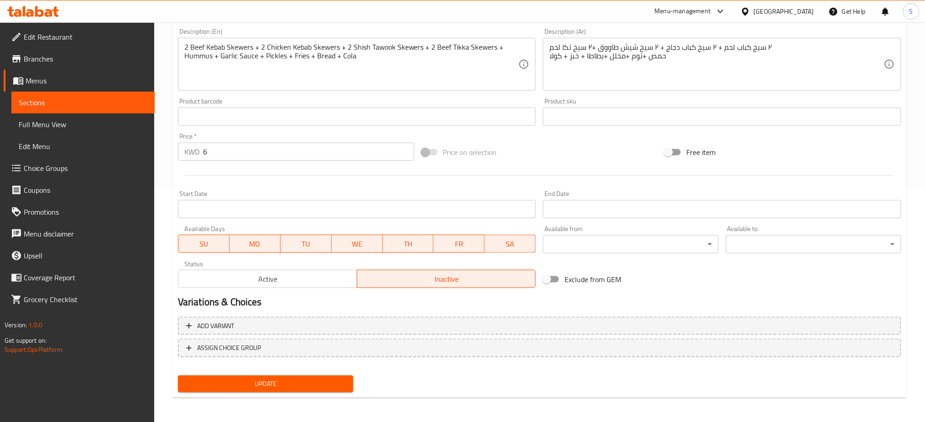
click at [312, 281] on span "Active" at bounding box center [267, 279] width 171 height 13
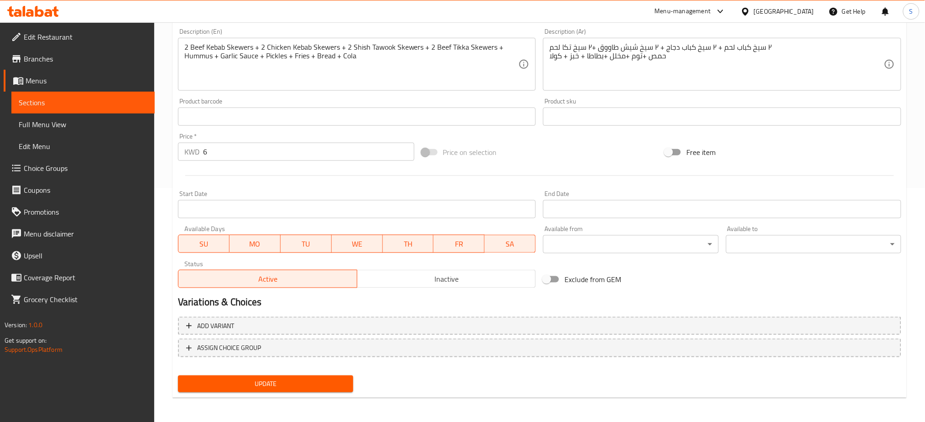
click at [322, 385] on span "Update" at bounding box center [265, 384] width 161 height 11
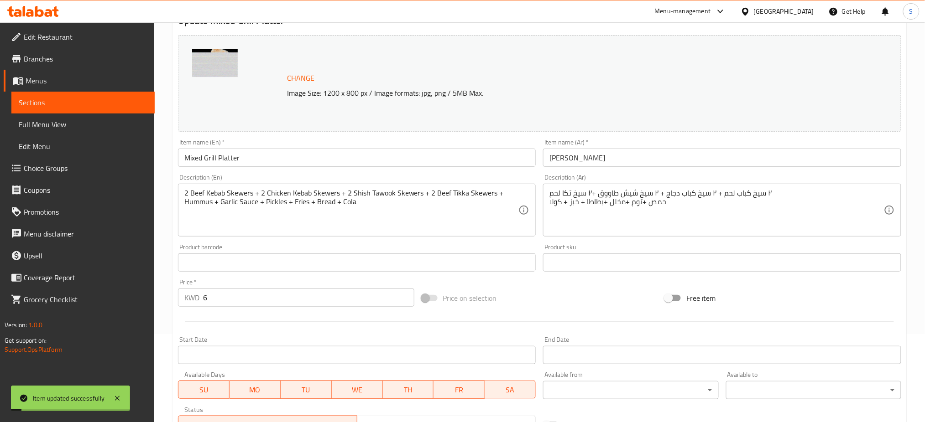
scroll to position [0, 0]
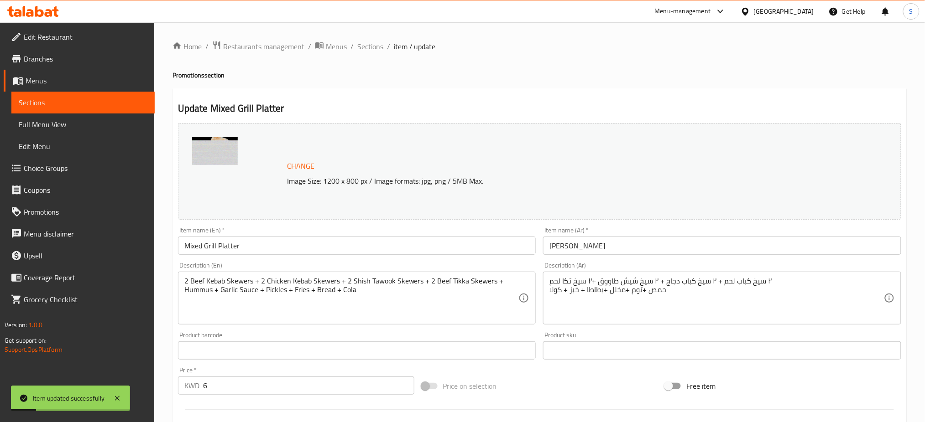
drag, startPoint x: 377, startPoint y: 44, endPoint x: 359, endPoint y: 10, distance: 38.4
click at [377, 44] on span "Sections" at bounding box center [370, 46] width 26 height 11
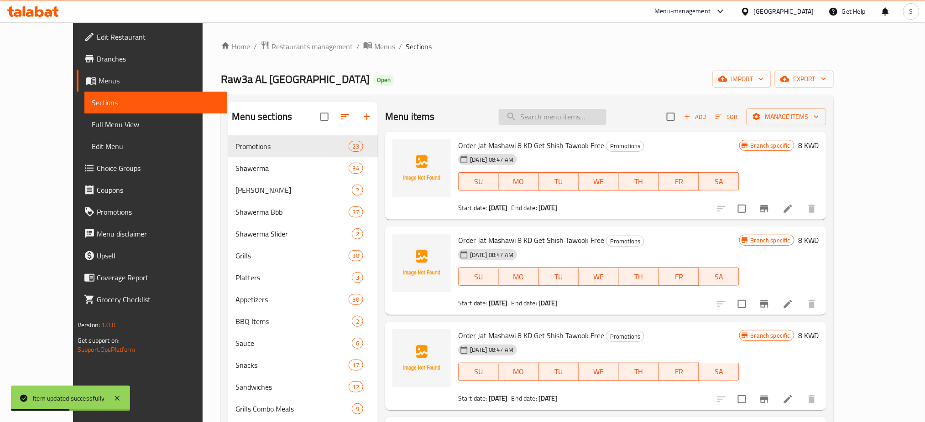
click at [553, 115] on input "search" at bounding box center [553, 117] width 108 height 16
paste input "Family Saver Meal"
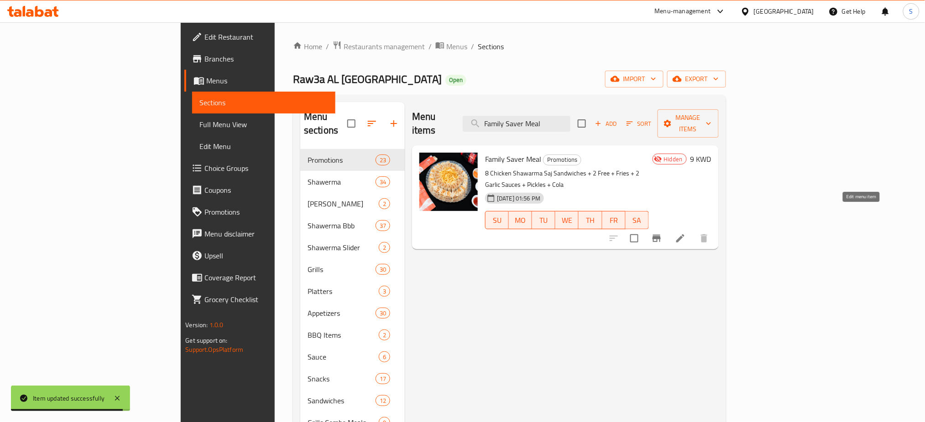
type input "Family Saver Meal"
click at [684, 234] on icon at bounding box center [680, 238] width 8 height 8
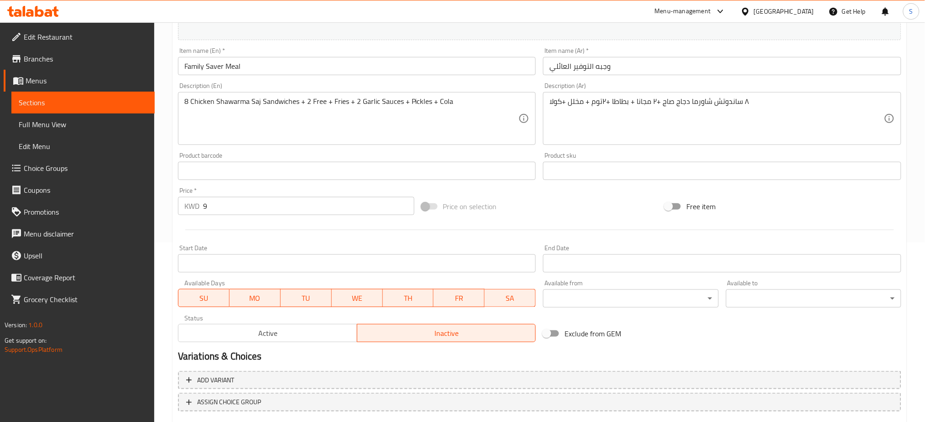
scroll to position [234, 0]
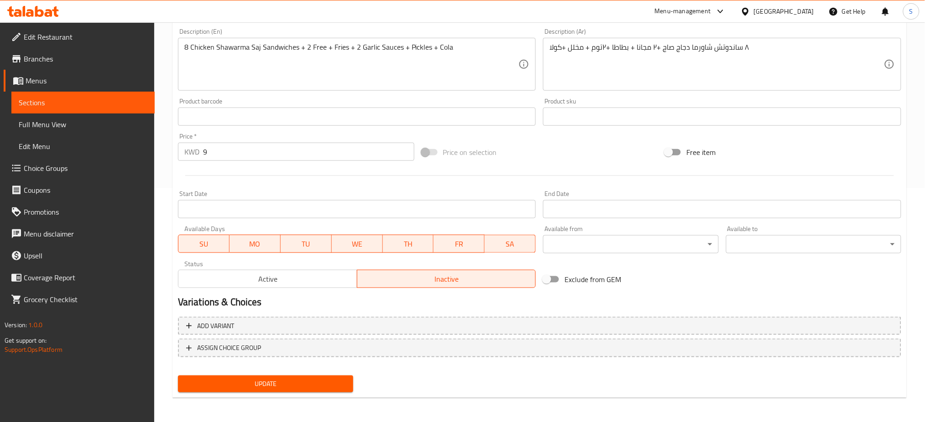
click at [302, 280] on span "Active" at bounding box center [267, 279] width 171 height 13
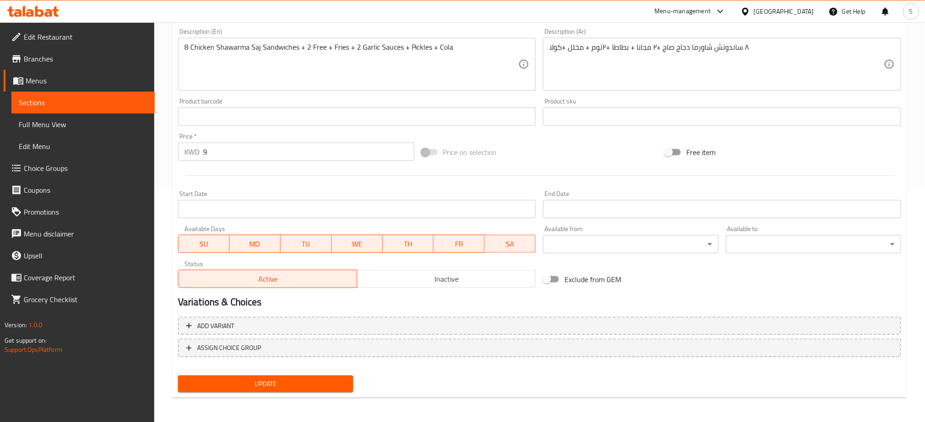
click at [302, 376] on button "Update" at bounding box center [265, 384] width 175 height 17
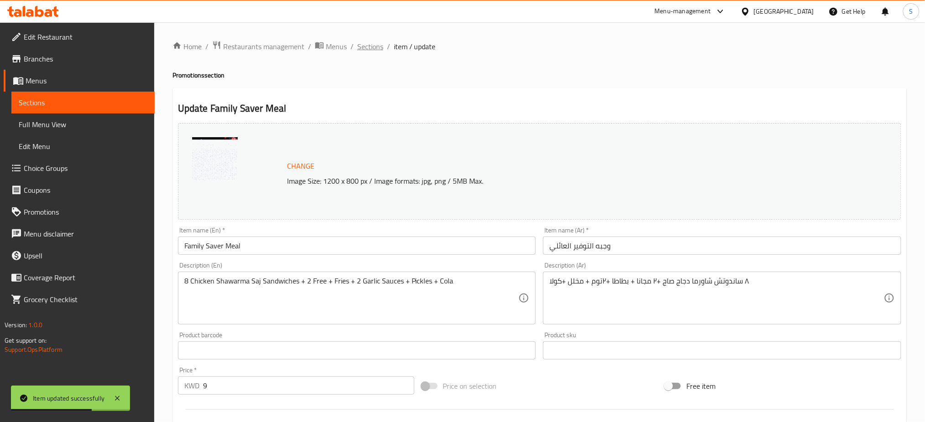
click at [366, 46] on span "Sections" at bounding box center [370, 46] width 26 height 11
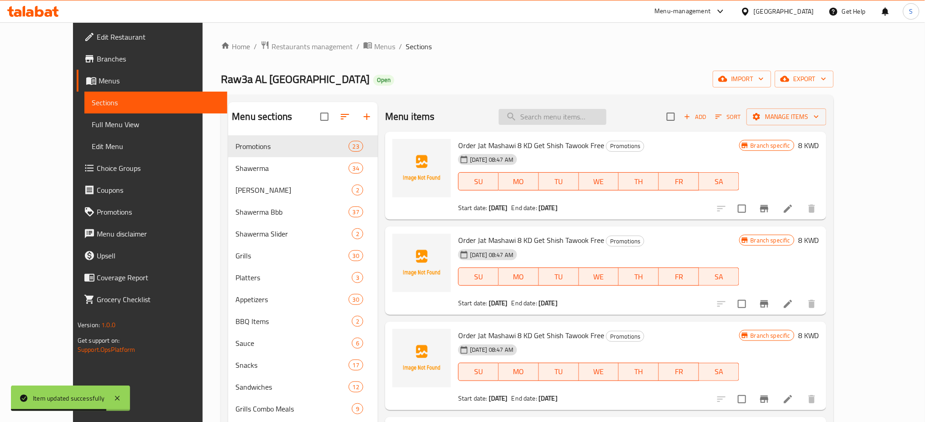
click at [562, 115] on input "search" at bounding box center [553, 117] width 108 height 16
paste input "y two meals and get the third one free"
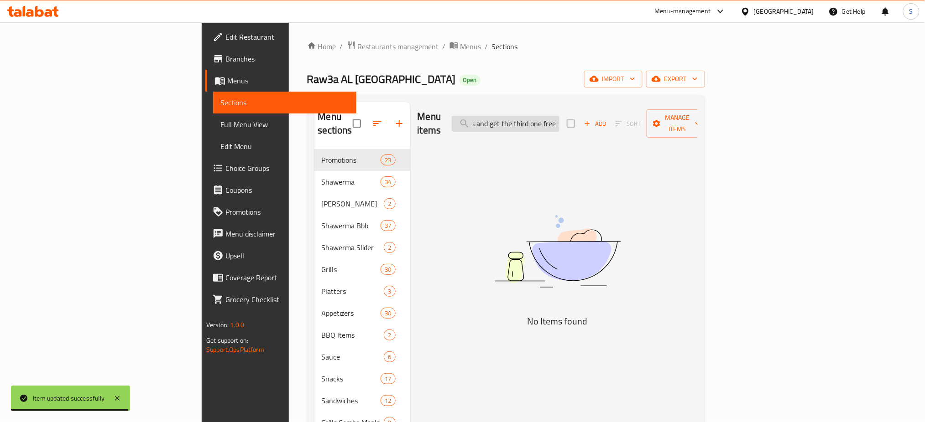
scroll to position [0, 34]
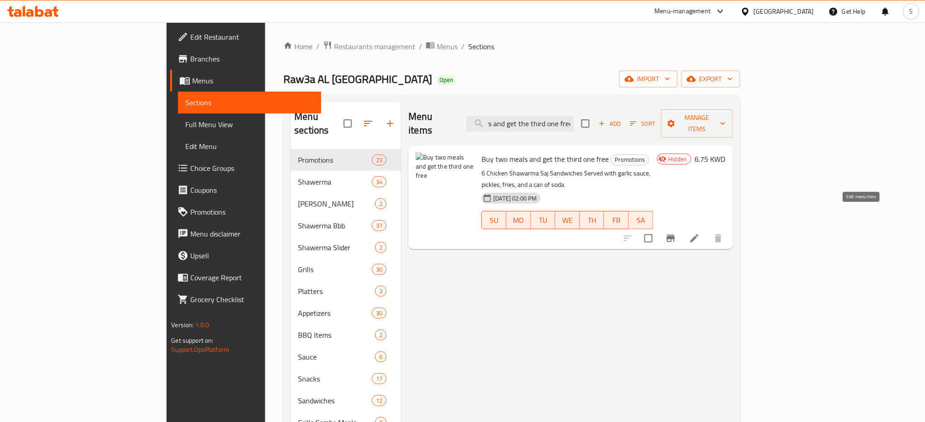
type input "y two meals and get the third one free"
click at [700, 233] on icon at bounding box center [694, 238] width 11 height 11
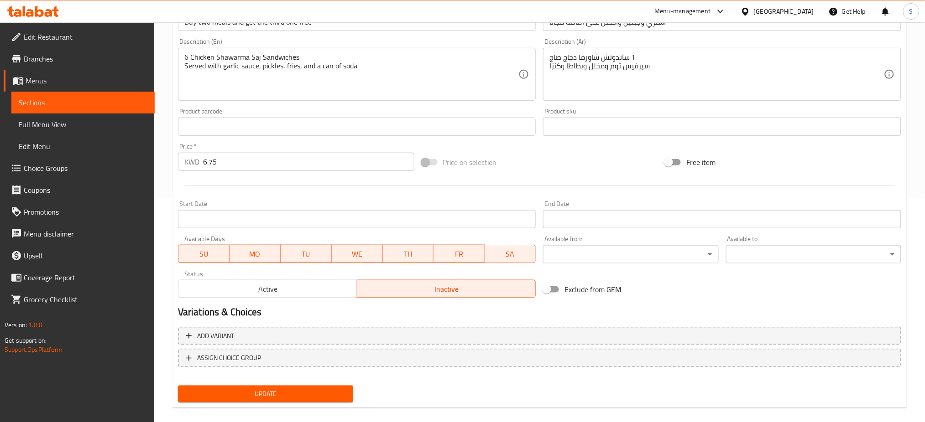
scroll to position [234, 0]
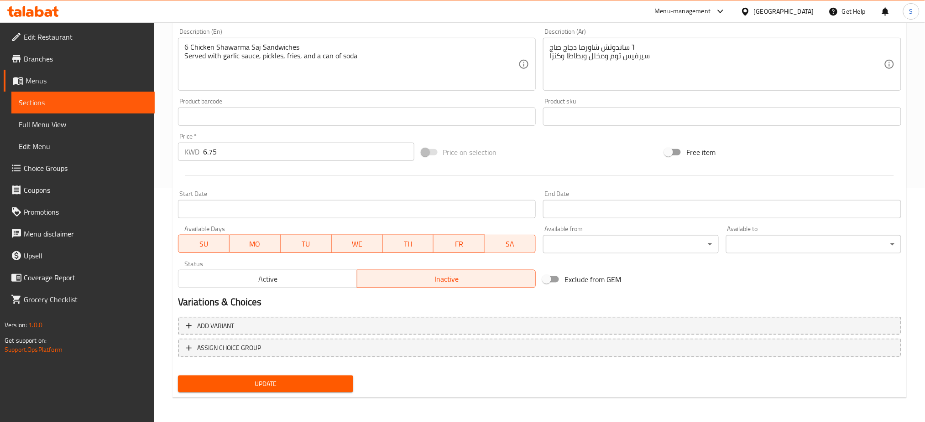
click at [294, 283] on span "Active" at bounding box center [267, 279] width 171 height 13
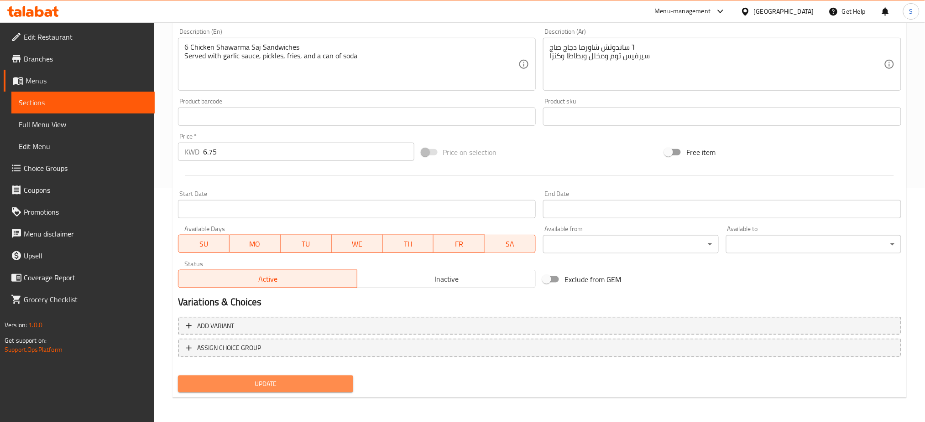
click at [317, 383] on span "Update" at bounding box center [265, 384] width 161 height 11
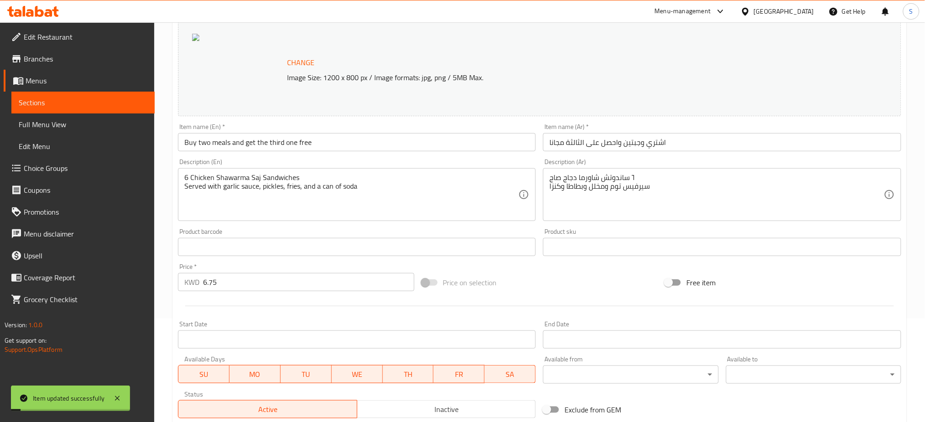
scroll to position [0, 0]
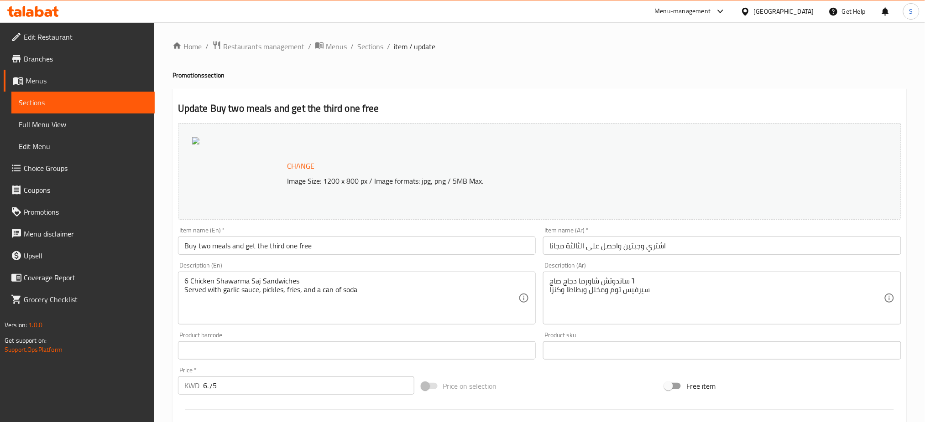
click at [85, 62] on span "Branches" at bounding box center [86, 58] width 124 height 11
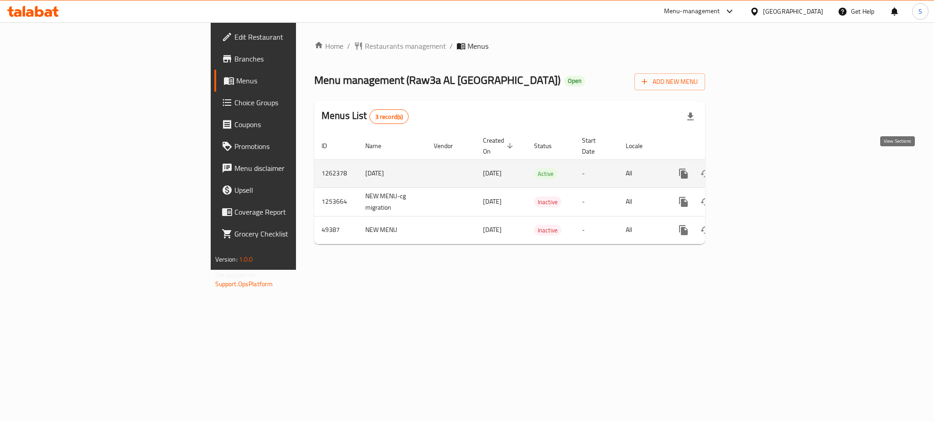
click at [755, 168] on icon "enhanced table" at bounding box center [749, 173] width 11 height 11
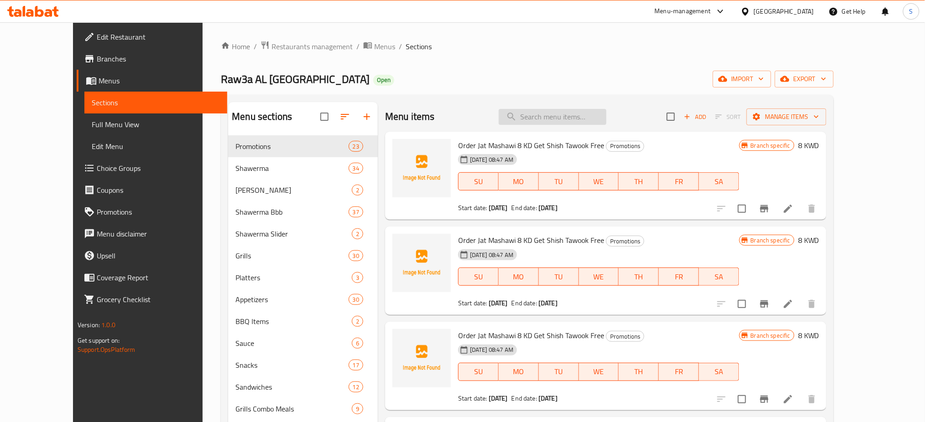
click at [568, 113] on input "search" at bounding box center [553, 117] width 108 height 16
paste input "The Jordanian Chefs Mea"
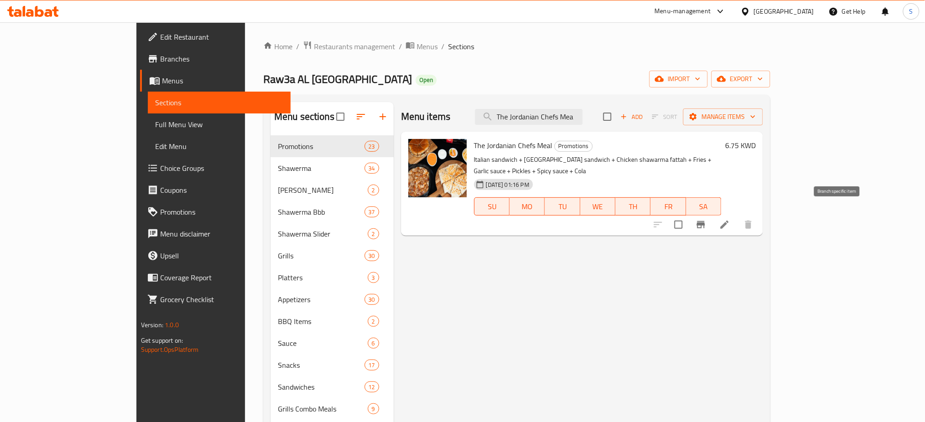
type input "The Jordanian Chefs Mea"
click at [706, 219] on icon "Branch-specific-item" at bounding box center [700, 224] width 11 height 11
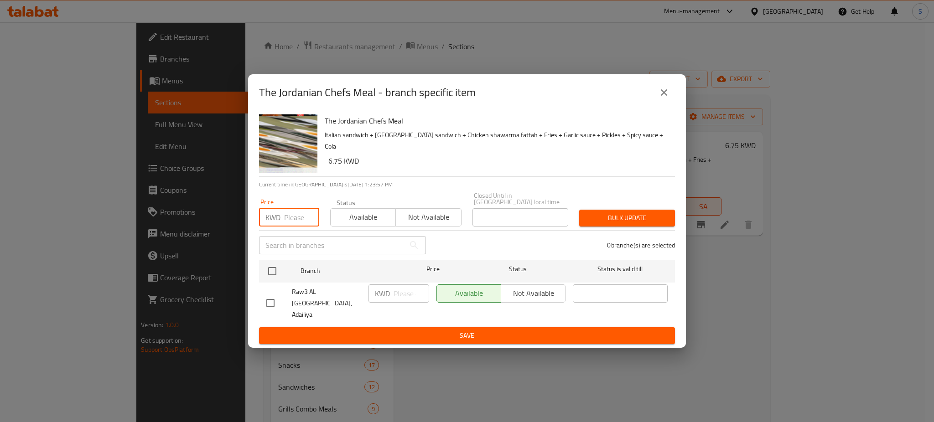
click at [296, 223] on input "number" at bounding box center [301, 217] width 35 height 18
type input "6.75"
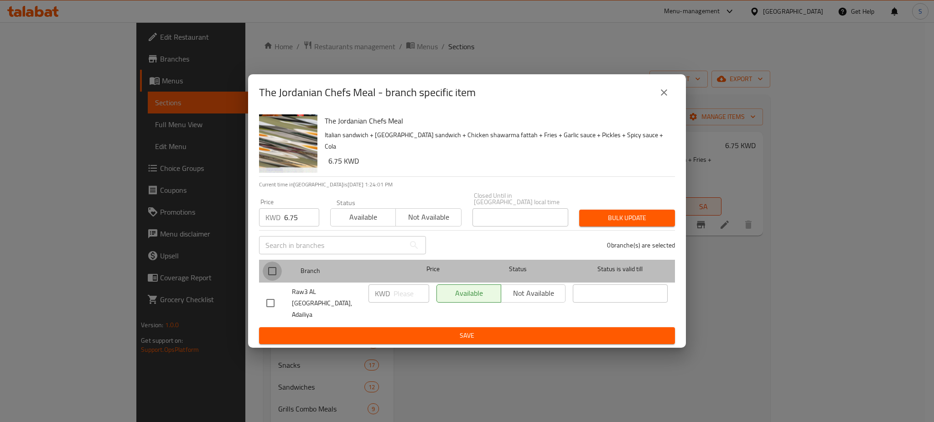
click at [277, 280] on input "checkbox" at bounding box center [272, 271] width 19 height 19
checkbox input "true"
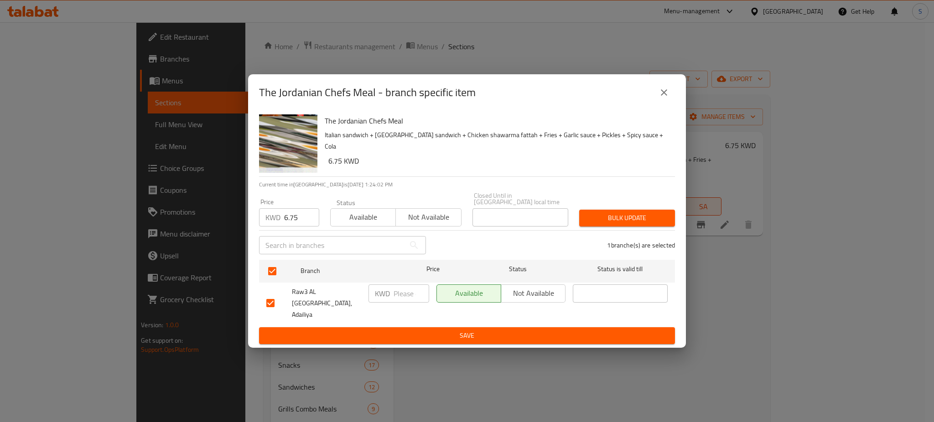
click at [632, 224] on span "Bulk update" at bounding box center [627, 218] width 81 height 11
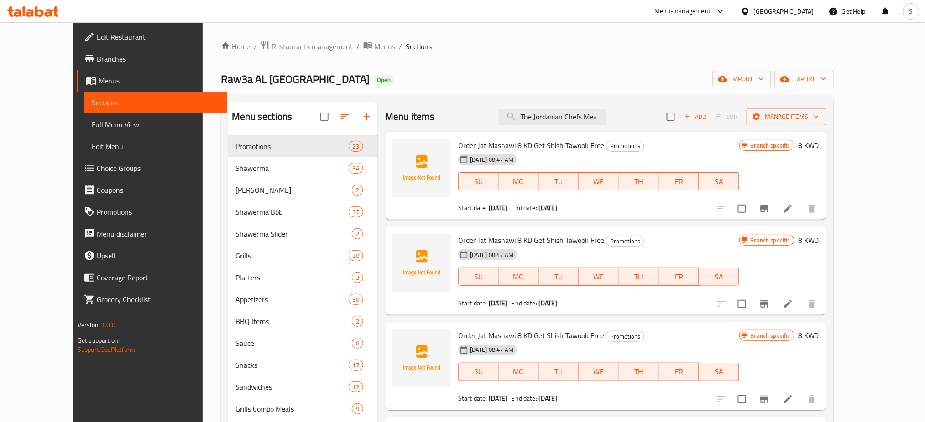
click at [274, 42] on span "Restaurants management" at bounding box center [311, 46] width 81 height 11
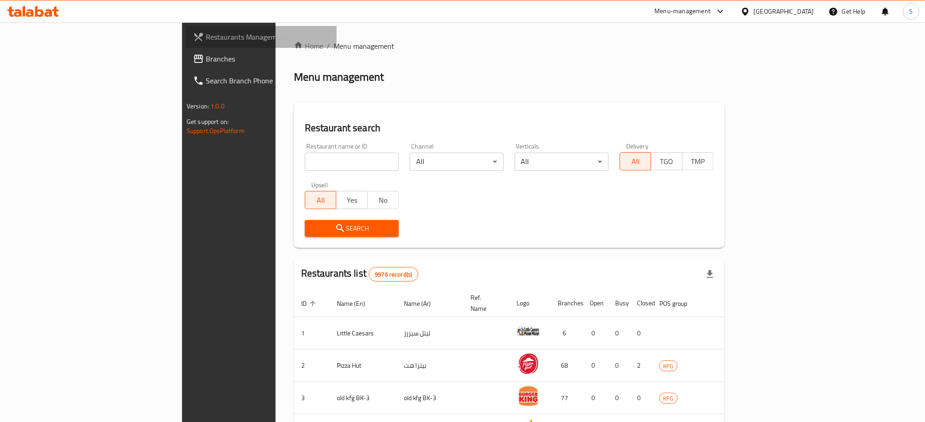
click at [206, 38] on span "Restaurants Management" at bounding box center [268, 36] width 124 height 11
